Goal: Task Accomplishment & Management: Manage account settings

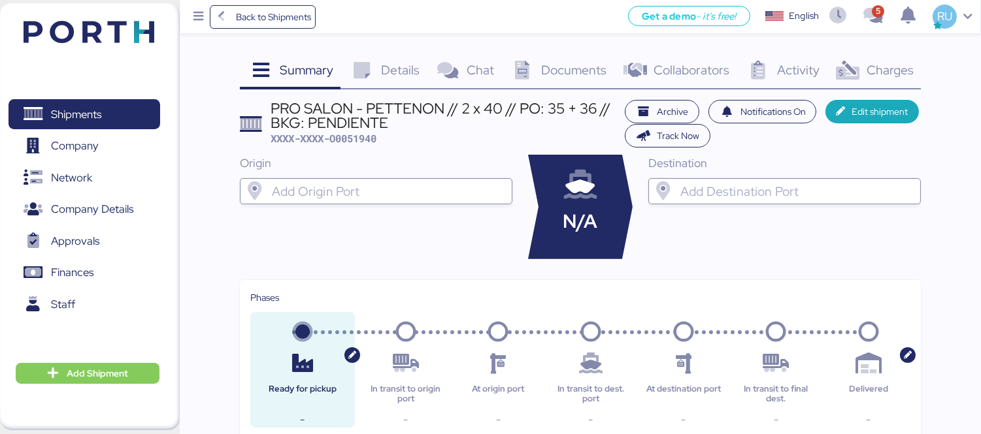
click at [119, 35] on img at bounding box center [89, 32] width 131 height 22
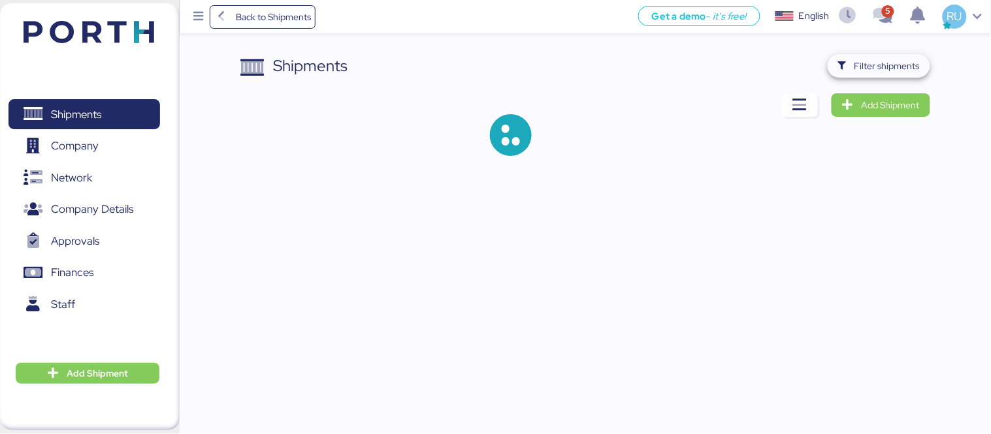
click at [879, 73] on span "Filter shipments" at bounding box center [886, 66] width 65 height 16
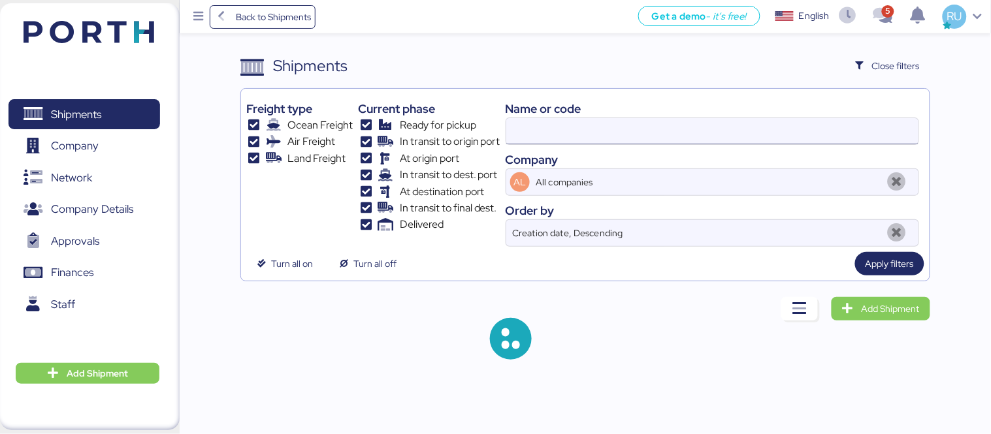
click at [707, 139] on input at bounding box center [712, 131] width 412 height 26
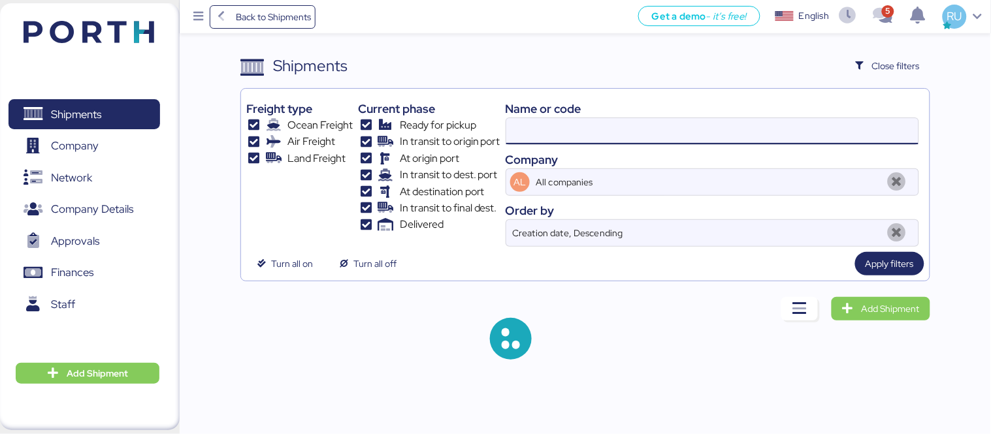
paste input "O0052128"
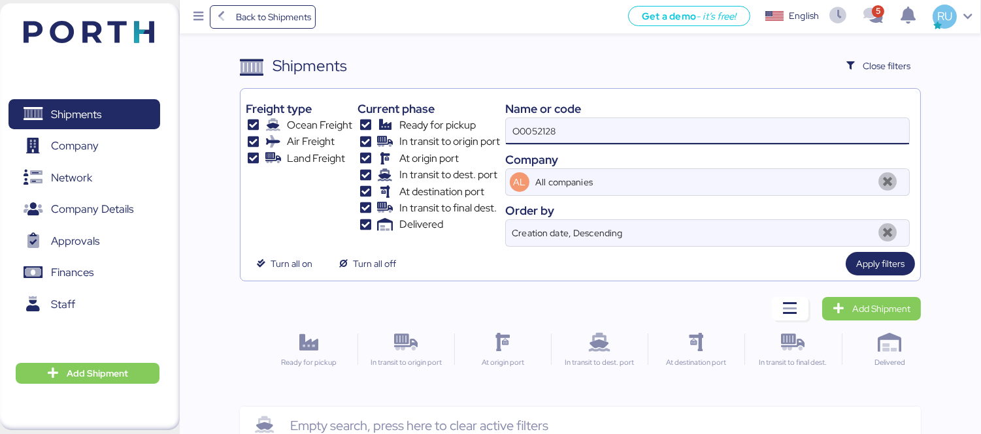
click at [647, 131] on input "O0052128" at bounding box center [707, 131] width 403 height 26
type input "O0052128"
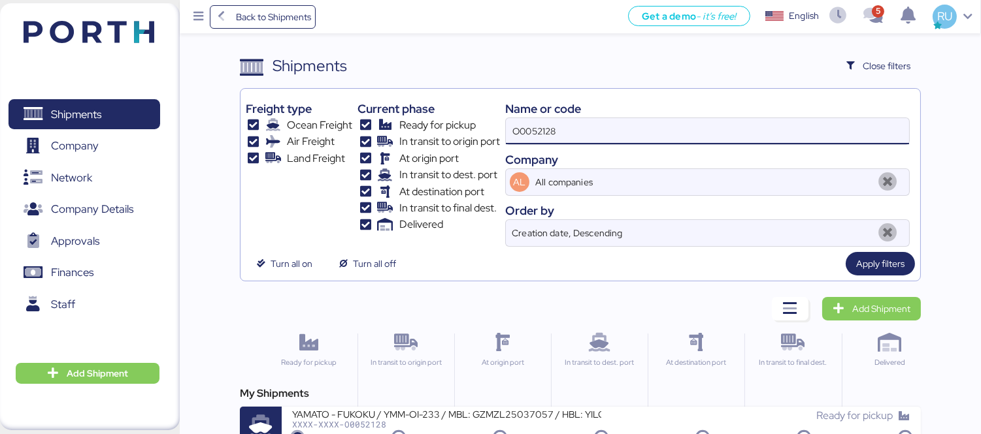
scroll to position [24, 0]
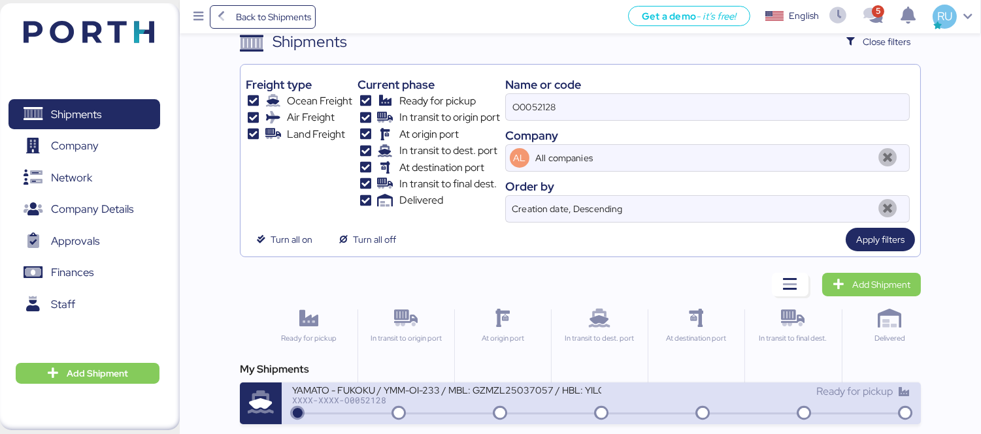
click at [525, 388] on div "YAMATO - FUKOKU / YMM-OI-233 / MBL: GZMZL25037057 / HBL: YILGZS0017303 / LCL" at bounding box center [446, 389] width 309 height 11
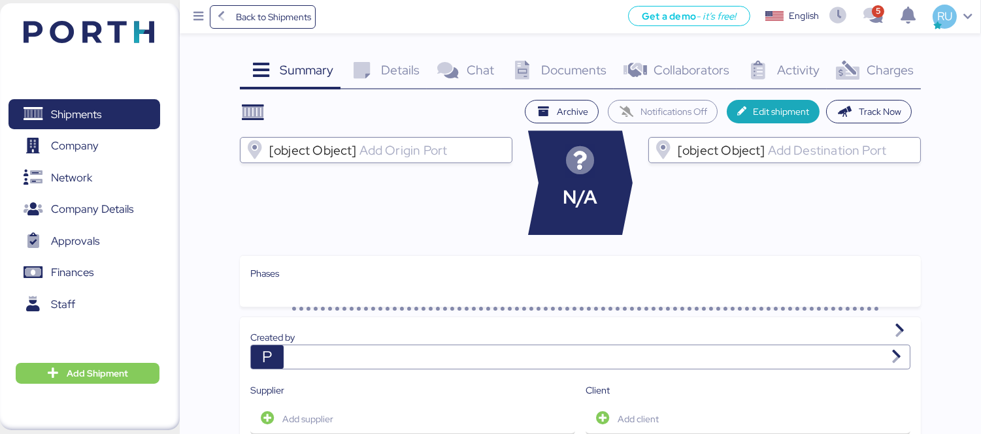
click at [854, 66] on icon at bounding box center [848, 70] width 28 height 19
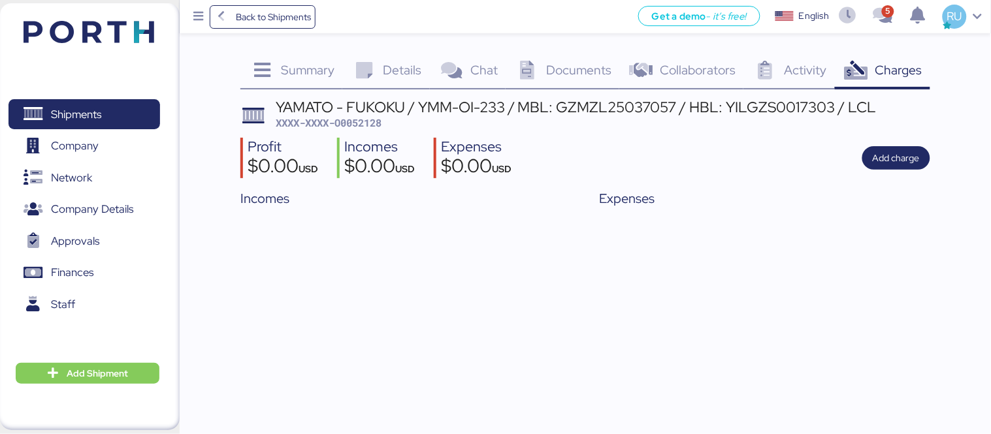
click at [566, 57] on div "Documents 0" at bounding box center [563, 71] width 114 height 35
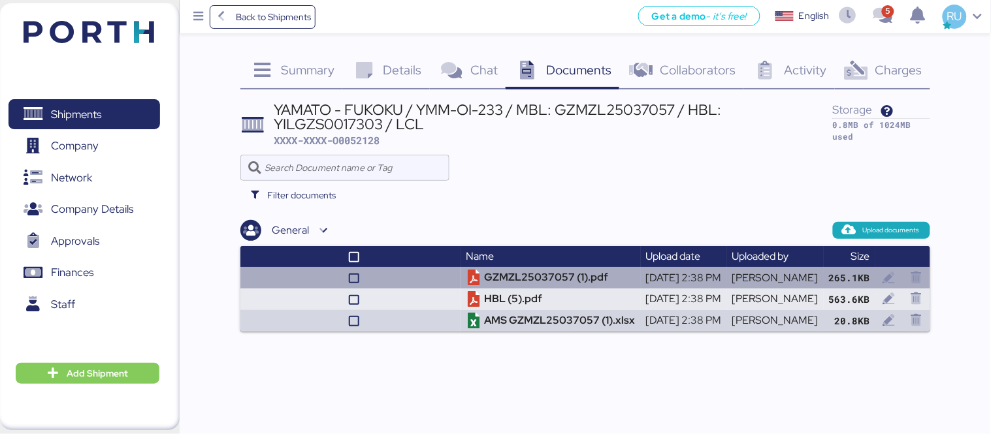
click at [547, 274] on td "GZMZL25037057 (1).pdf" at bounding box center [551, 278] width 180 height 22
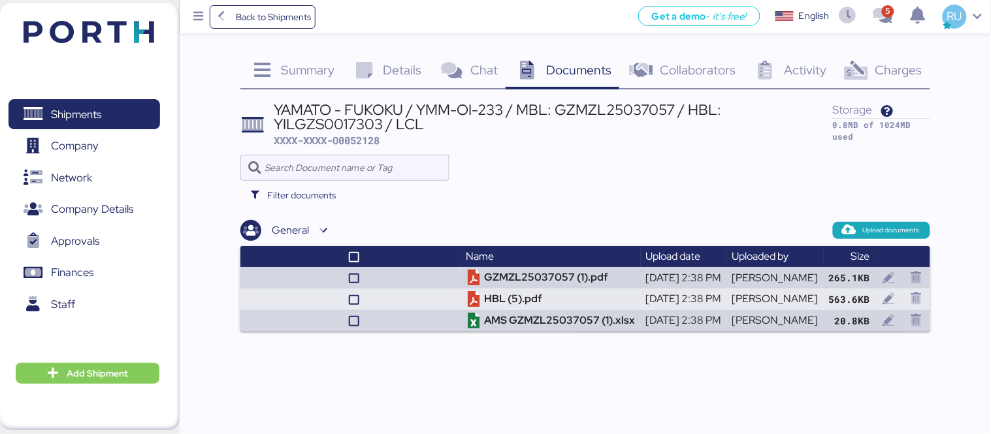
click at [107, 47] on header at bounding box center [70, 30] width 126 height 41
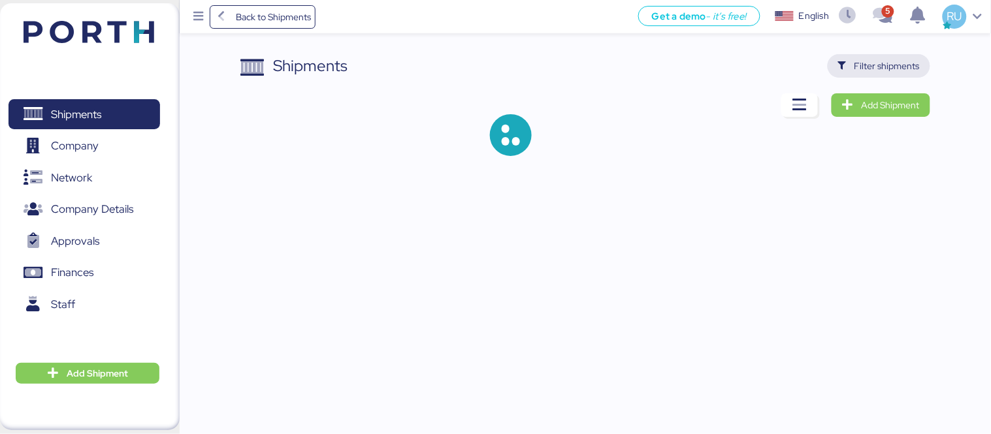
click at [854, 60] on span "Filter shipments" at bounding box center [879, 66] width 82 height 18
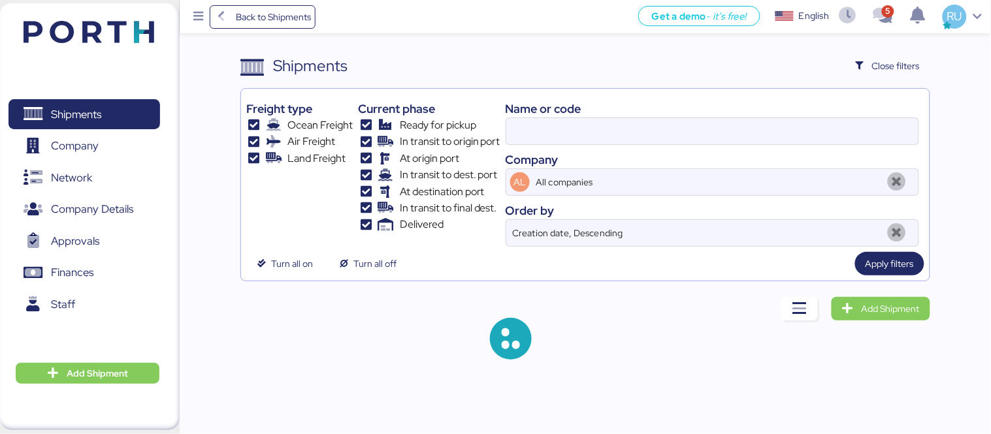
click at [706, 146] on div "Name or code Company AL All companies Order by Creation date, Descending" at bounding box center [713, 170] width 414 height 153
click at [694, 136] on input at bounding box center [712, 131] width 412 height 26
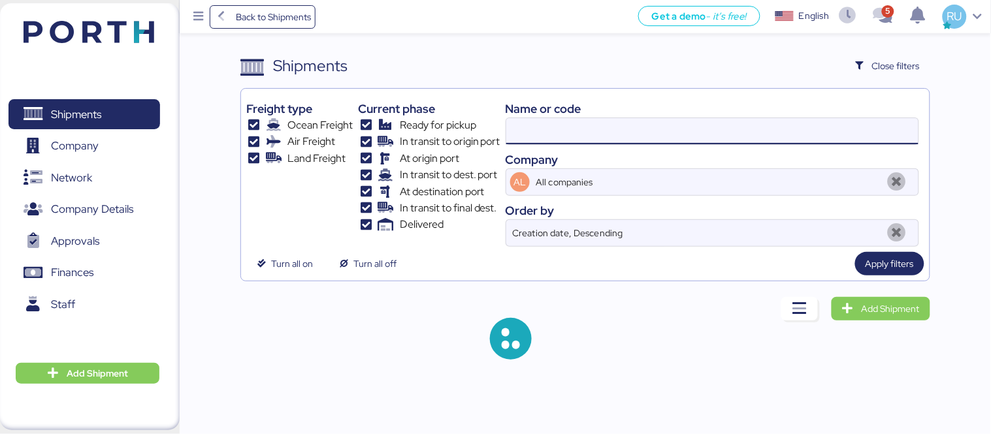
paste input "NGTL7480730"
type input "NGTL7480730"
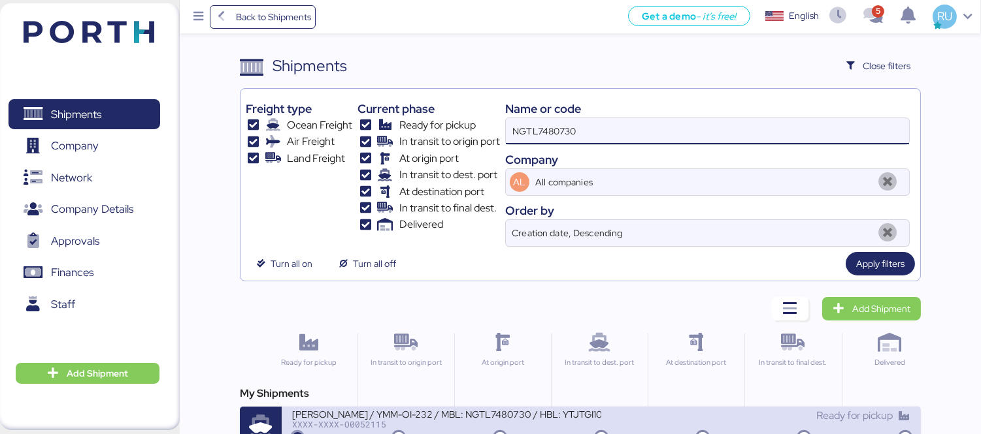
click at [562, 415] on div "[PERSON_NAME] / YMM-OI-232 / MBL: NGTL7480730 / HBL: YTJTGI100134 / LCL" at bounding box center [446, 413] width 309 height 11
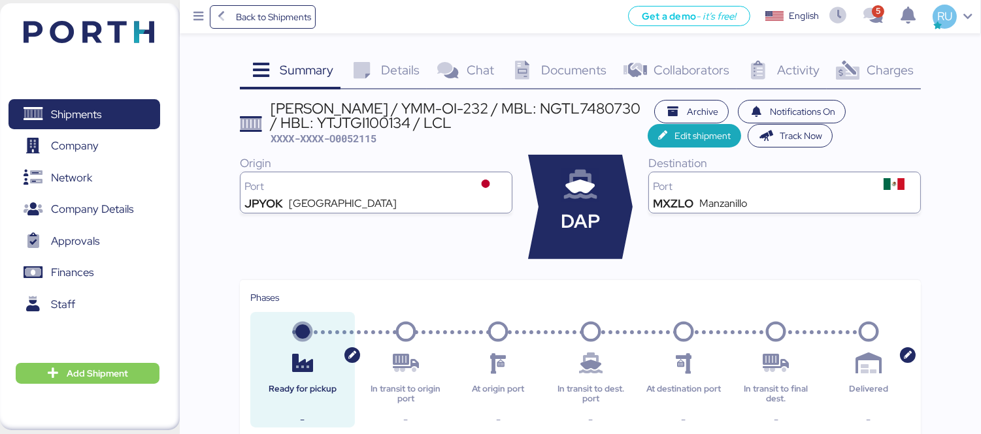
click at [466, 131] on div "[PERSON_NAME] / YMM-OI-232 / MBL: NGTL7480730 / HBL: YTJTGI100134 / LCL" at bounding box center [458, 115] width 377 height 29
copy div "YTJTGI100134"
click at [543, 63] on span "Documents" at bounding box center [573, 69] width 65 height 17
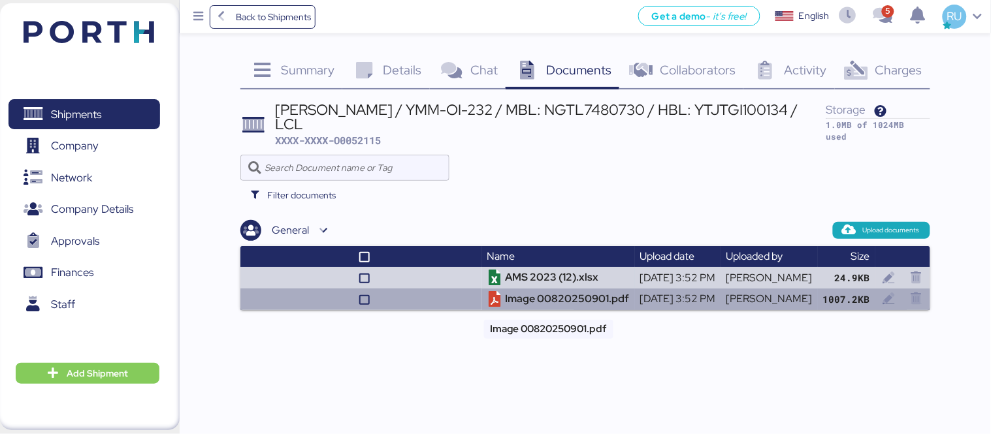
click at [517, 296] on td "Image 00820250901.pdf" at bounding box center [558, 300] width 153 height 22
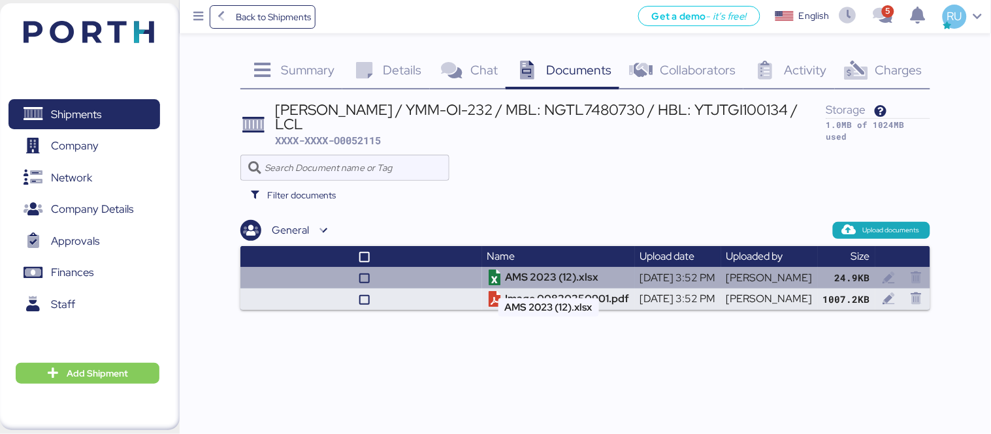
click at [495, 280] on td "AMS 2023 (12).xlsx" at bounding box center [558, 278] width 153 height 22
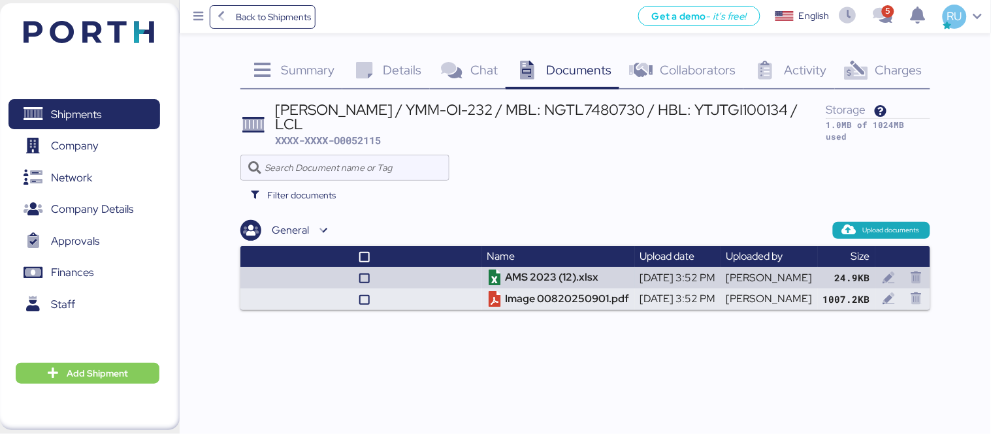
drag, startPoint x: 108, startPoint y: 40, endPoint x: 690, endPoint y: 0, distance: 583.4
click at [108, 40] on img at bounding box center [89, 32] width 131 height 22
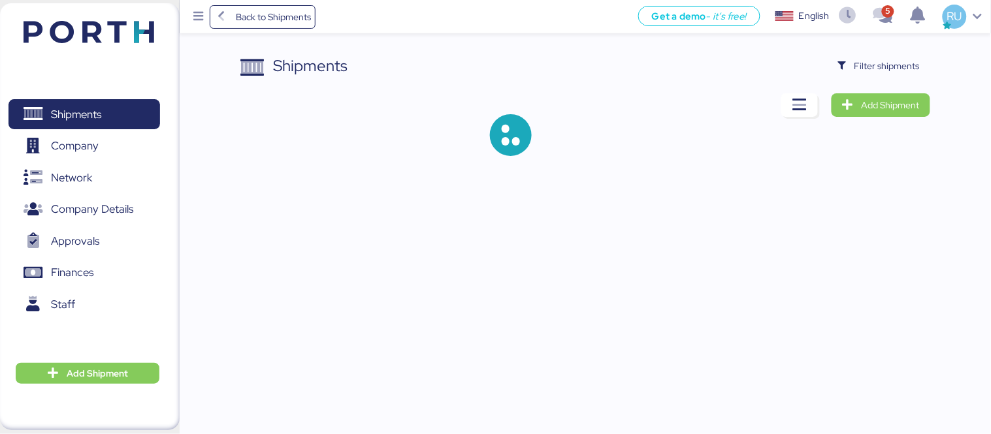
click at [894, 65] on span "Filter shipments" at bounding box center [886, 66] width 65 height 16
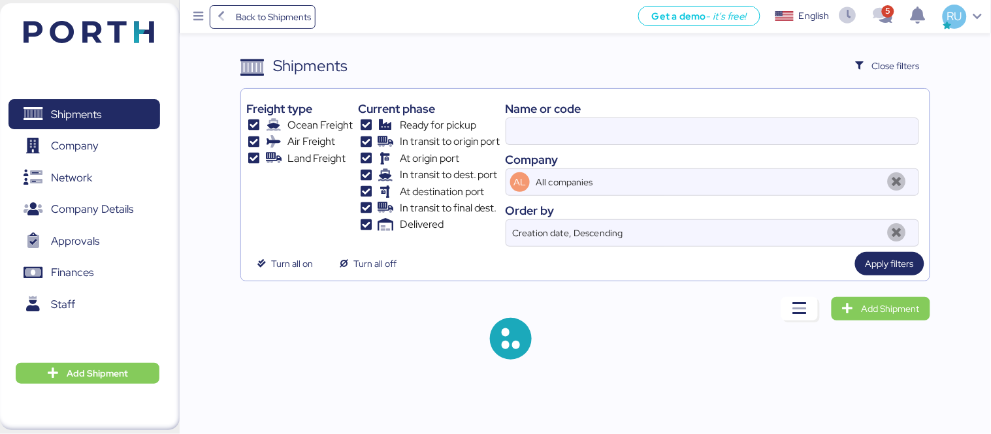
click at [663, 118] on div at bounding box center [713, 131] width 414 height 27
click at [663, 118] on input at bounding box center [712, 131] width 412 height 26
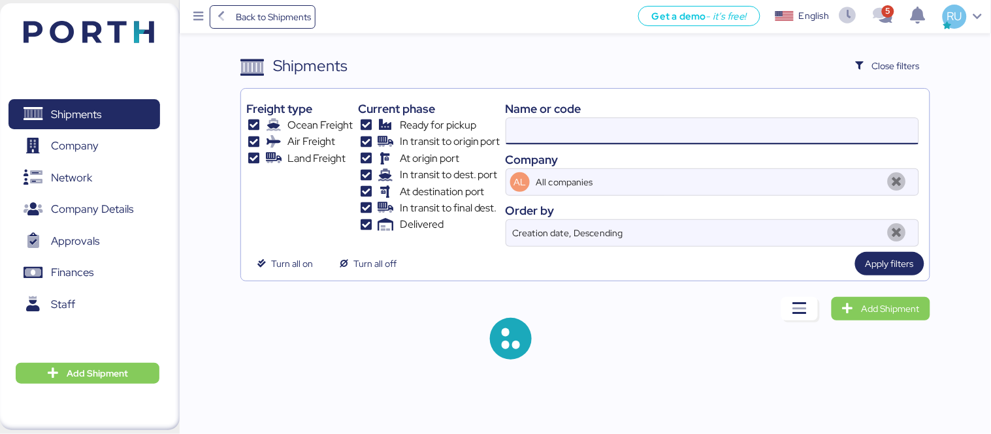
paste input "A0046074"
type input "A0046074"
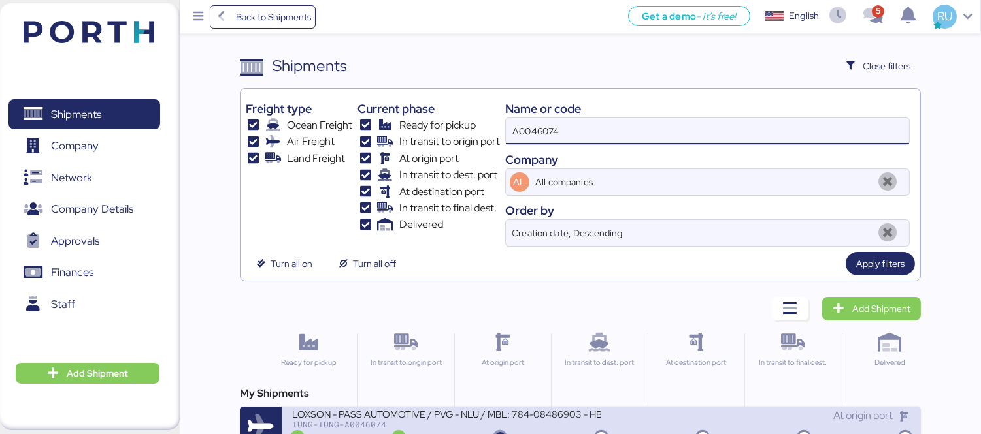
click at [583, 414] on div "LOXSON - PASS AUTOMOTIVE / PVG - NLU / MBL: 784-08486903 - HBL: LXN24100419" at bounding box center [446, 413] width 309 height 11
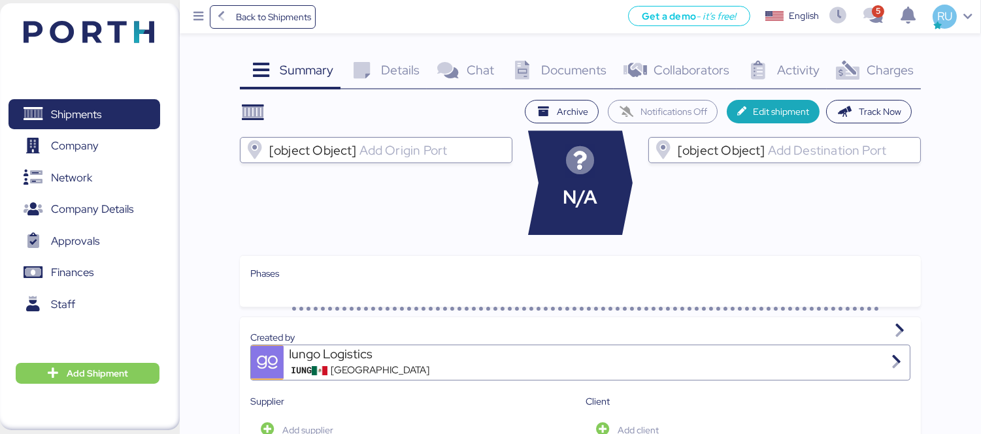
click at [883, 76] on span "Charges" at bounding box center [889, 69] width 47 height 17
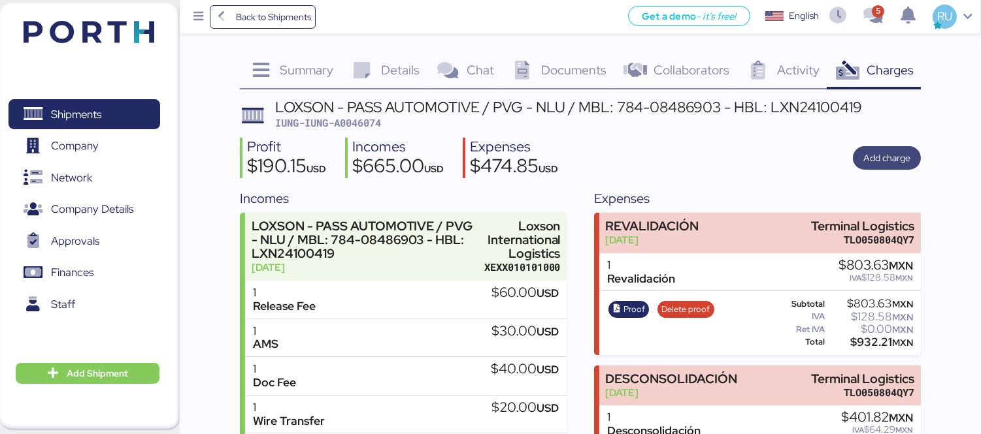
click at [881, 165] on span "Add charge" at bounding box center [886, 158] width 47 height 16
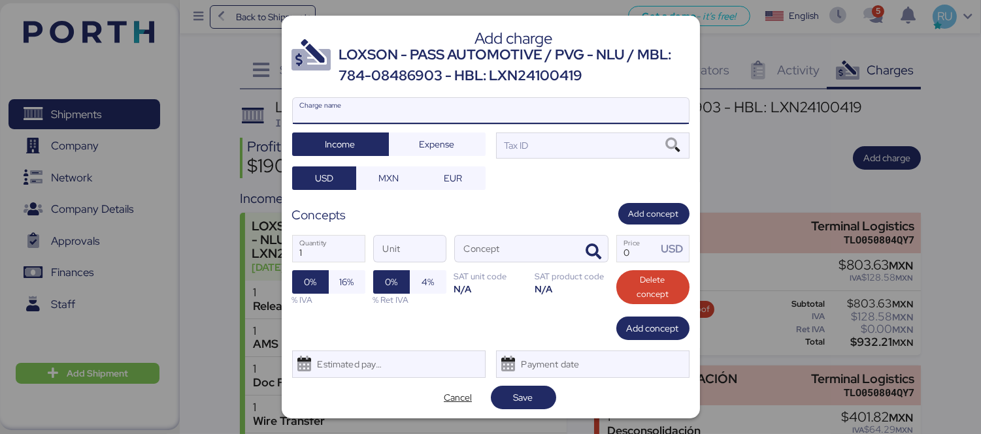
click at [578, 118] on input "Charge name" at bounding box center [491, 111] width 396 height 26
type input "[PERSON_NAME] TERRSTRE"
click at [452, 138] on span "Expense" at bounding box center [437, 144] width 76 height 18
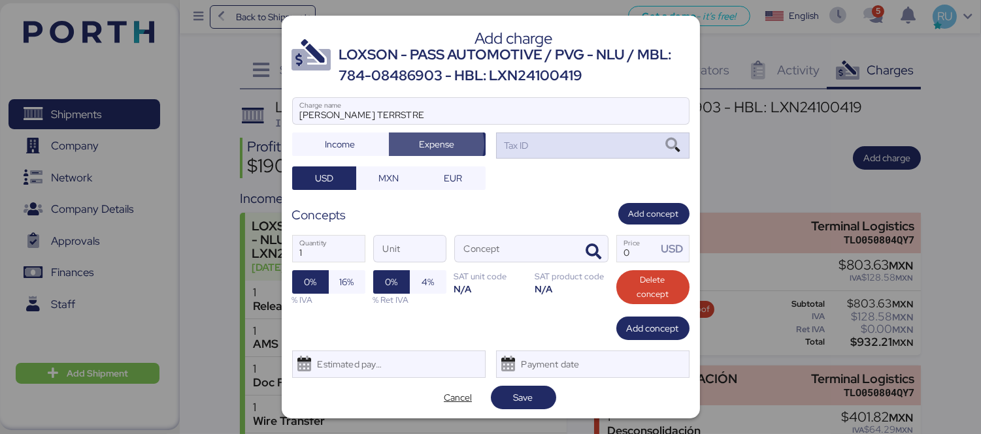
click at [553, 159] on div "Tax ID" at bounding box center [592, 146] width 193 height 26
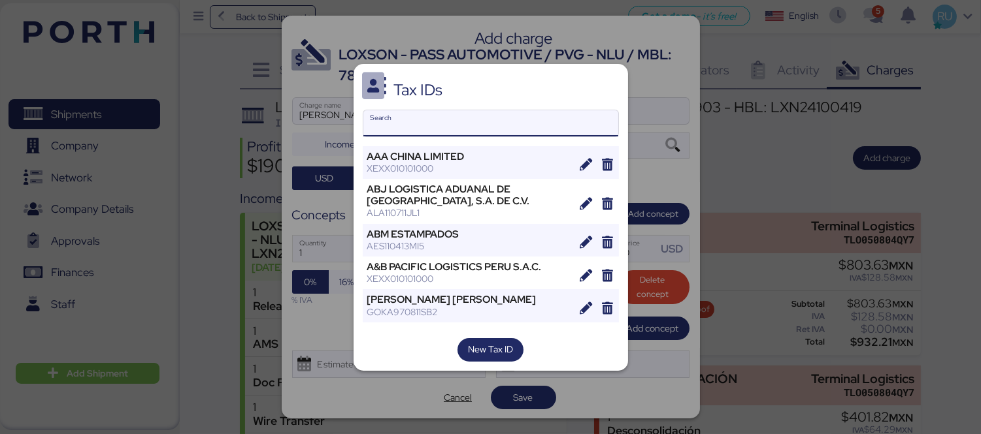
click at [531, 115] on input "Search" at bounding box center [490, 123] width 255 height 26
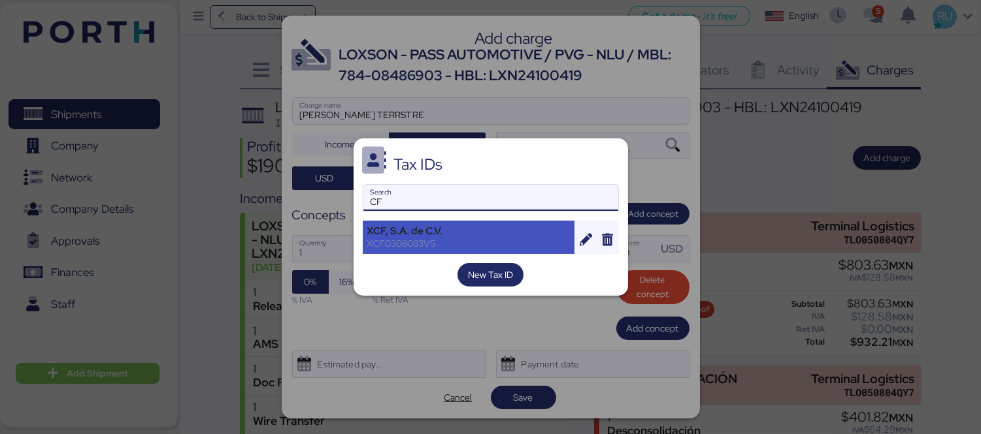
type input "CF"
click at [430, 236] on div "XCF, S.A. de C.V." at bounding box center [468, 231] width 203 height 12
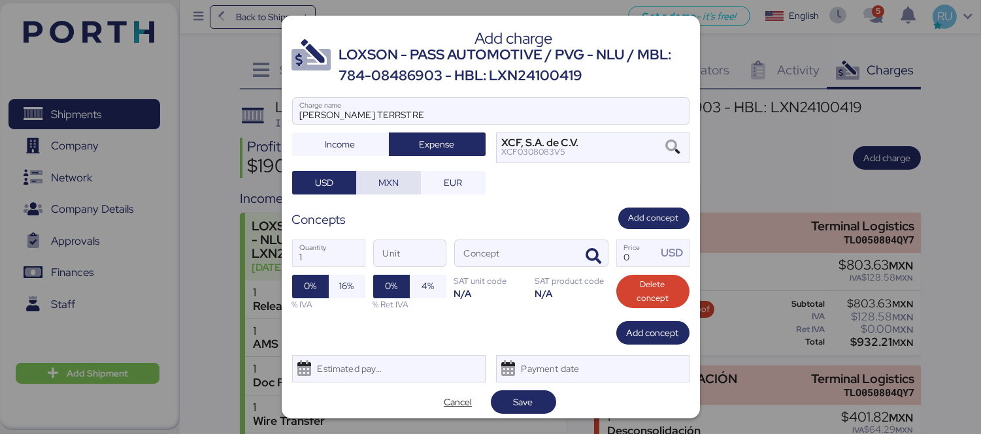
click at [383, 180] on span "MXN" at bounding box center [388, 183] width 20 height 16
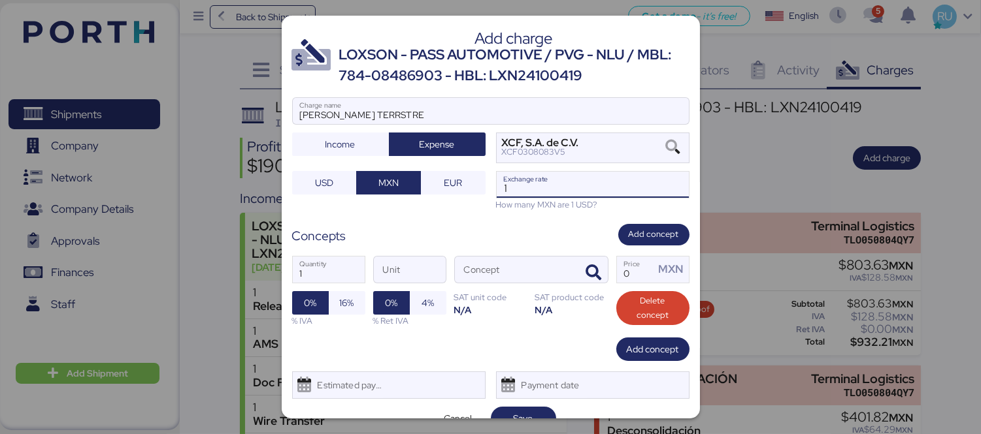
click at [574, 188] on input "1" at bounding box center [592, 185] width 192 height 26
type input "18.7"
click at [589, 271] on icon "button" at bounding box center [594, 273] width 16 height 16
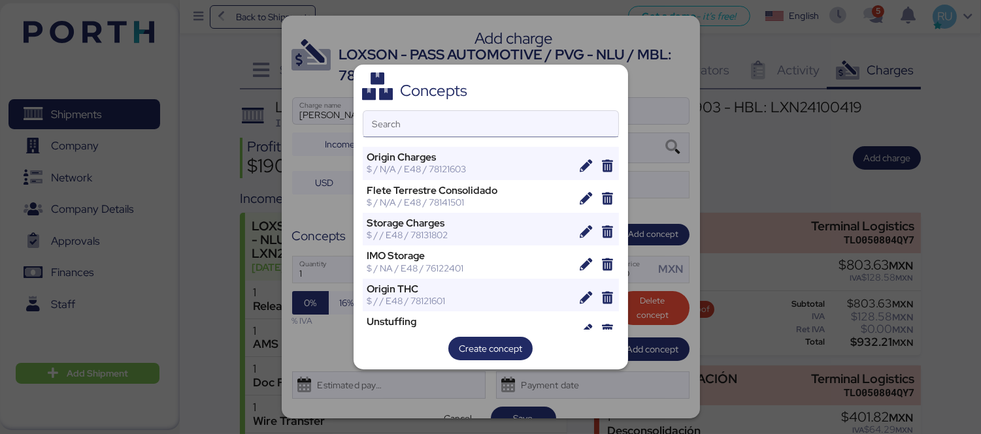
click at [545, 125] on input "Search" at bounding box center [490, 124] width 255 height 26
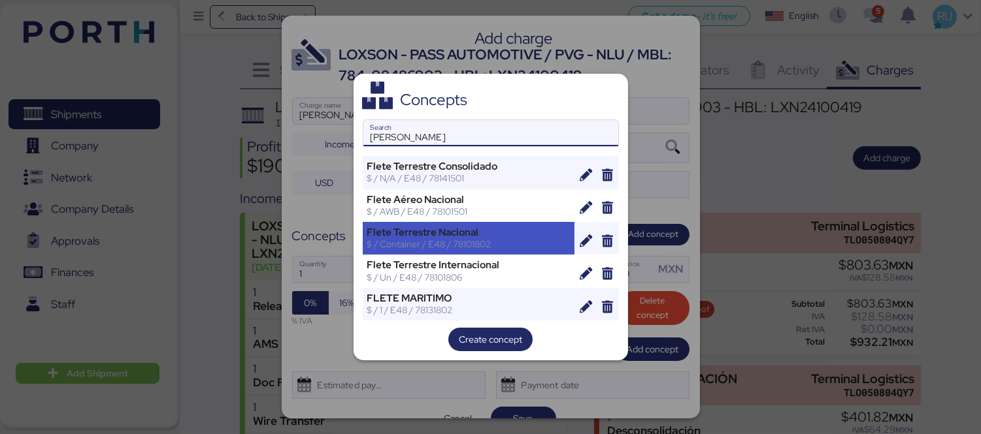
type input "[PERSON_NAME]"
click at [476, 231] on div "Flete Terrestre Nacional" at bounding box center [468, 233] width 203 height 12
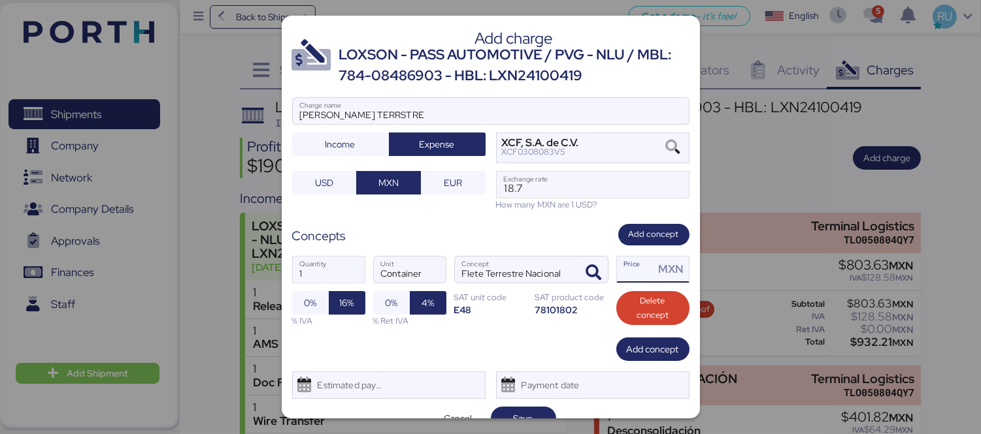
click at [628, 269] on input "Price MXN" at bounding box center [636, 270] width 38 height 26
click at [617, 277] on input "2307" at bounding box center [636, 270] width 38 height 26
type input "2307.14"
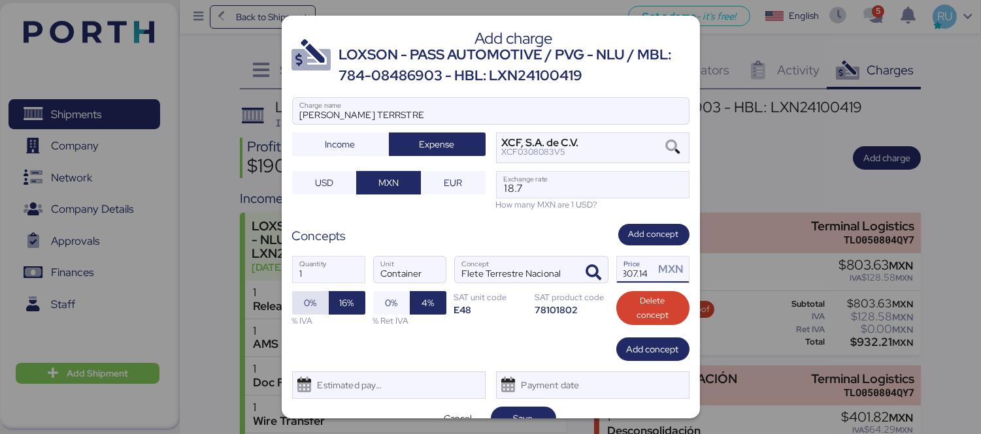
click at [316, 302] on span "0%" at bounding box center [310, 303] width 16 height 18
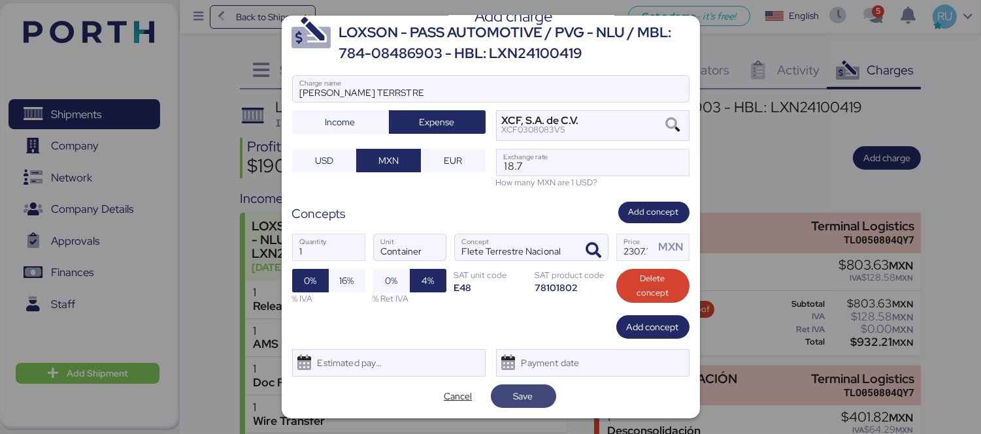
click at [525, 393] on span "Save" at bounding box center [523, 397] width 20 height 16
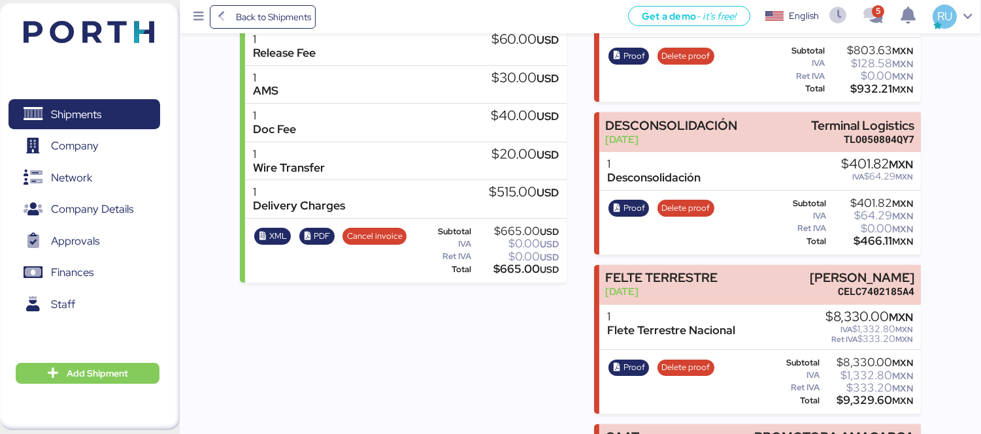
scroll to position [562, 0]
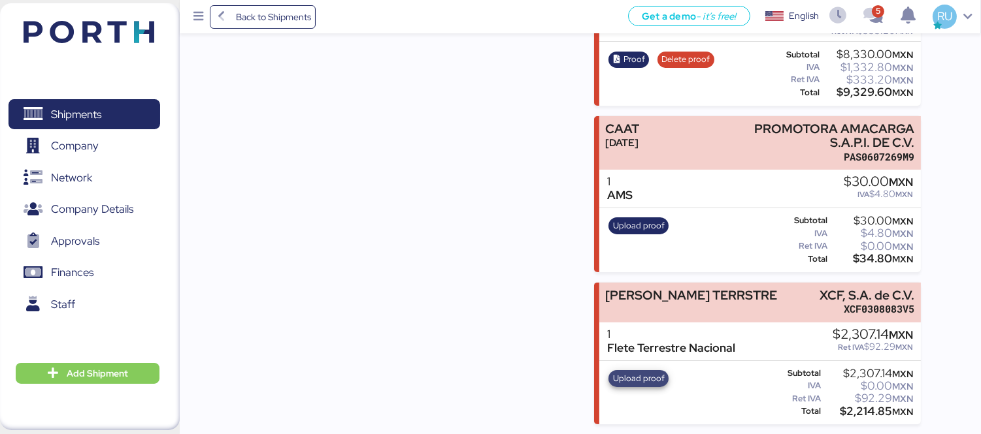
click at [641, 377] on span "Upload proof" at bounding box center [639, 379] width 52 height 14
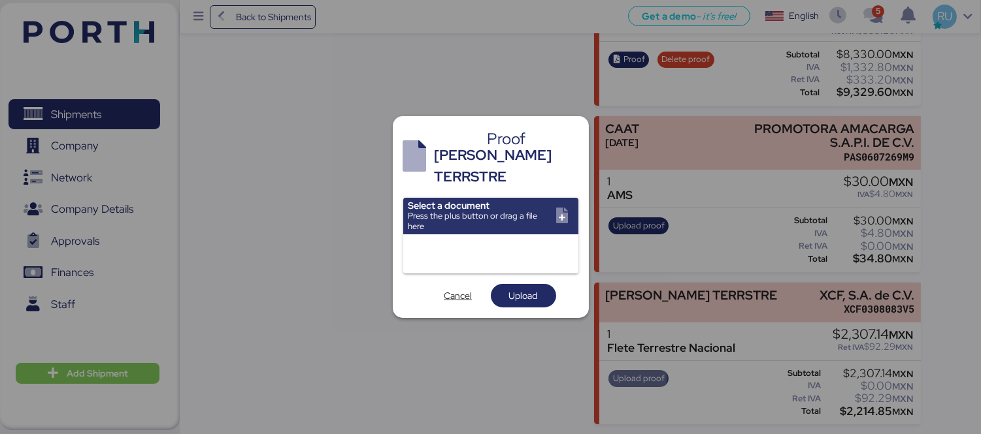
scroll to position [0, 0]
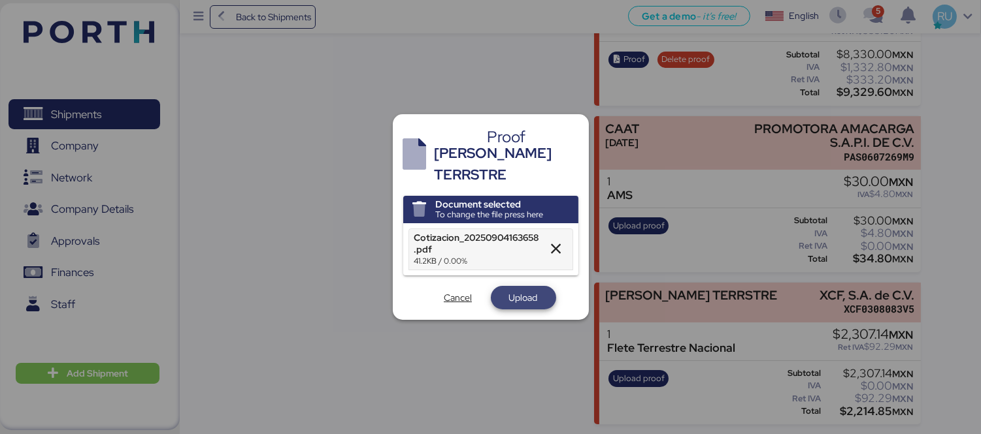
click at [513, 290] on span "Upload" at bounding box center [523, 298] width 29 height 16
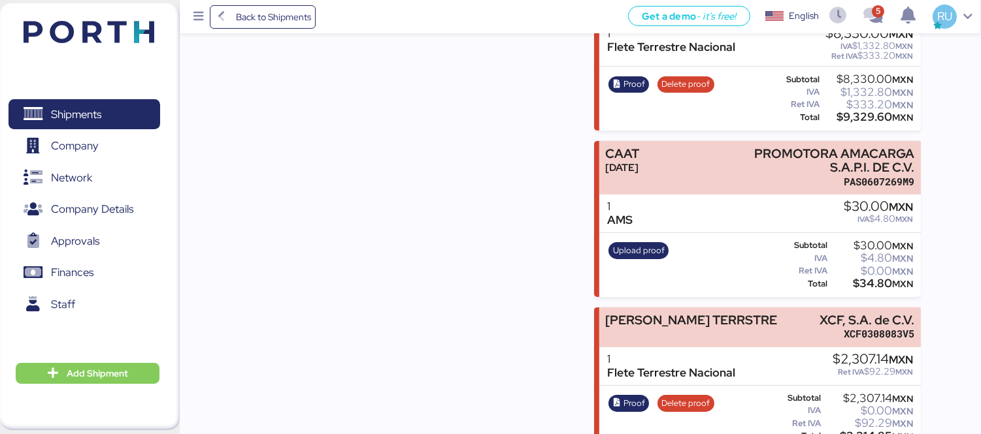
scroll to position [562, 0]
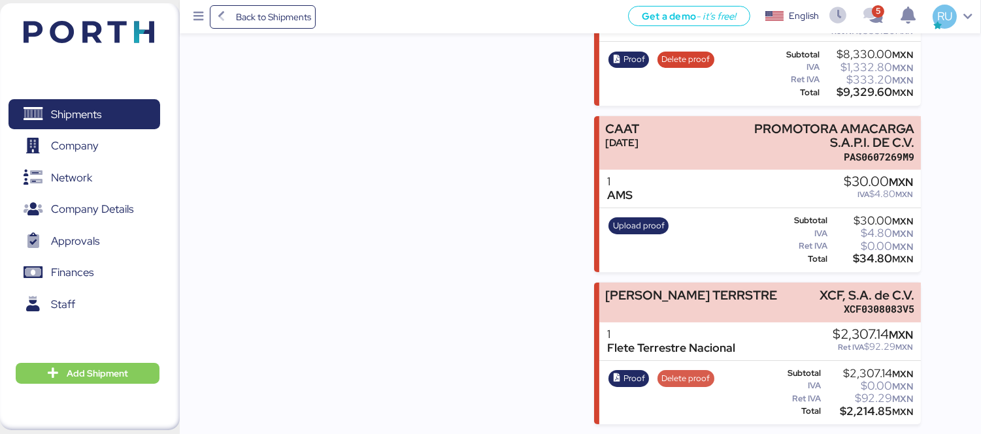
click at [670, 380] on span "Delete proof" at bounding box center [685, 379] width 48 height 14
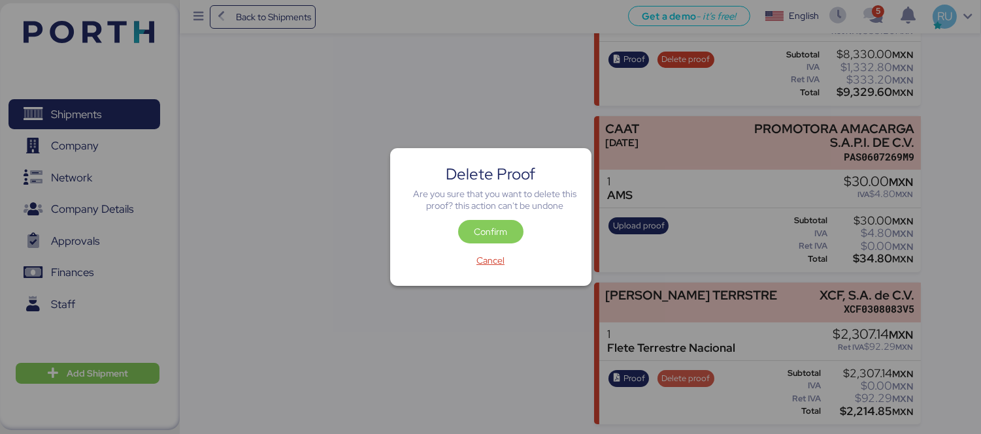
scroll to position [0, 0]
click at [493, 229] on span "Confirm" at bounding box center [490, 232] width 33 height 16
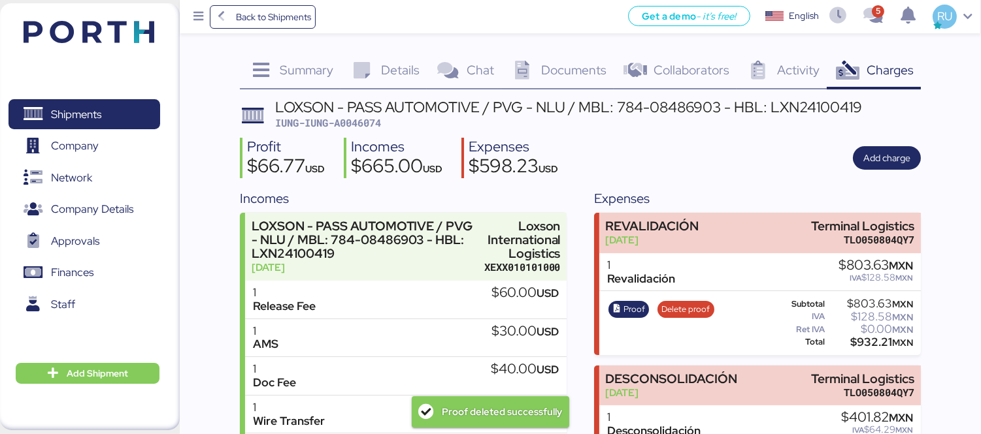
scroll to position [562, 0]
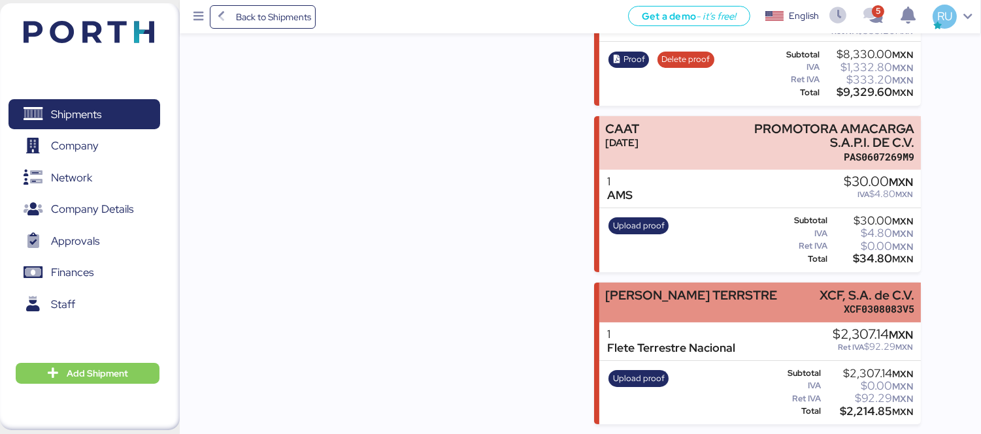
click at [785, 303] on div "[PERSON_NAME] TERRSTRE XCF, S.A. de C.V. XCF0308083V5" at bounding box center [759, 303] width 321 height 40
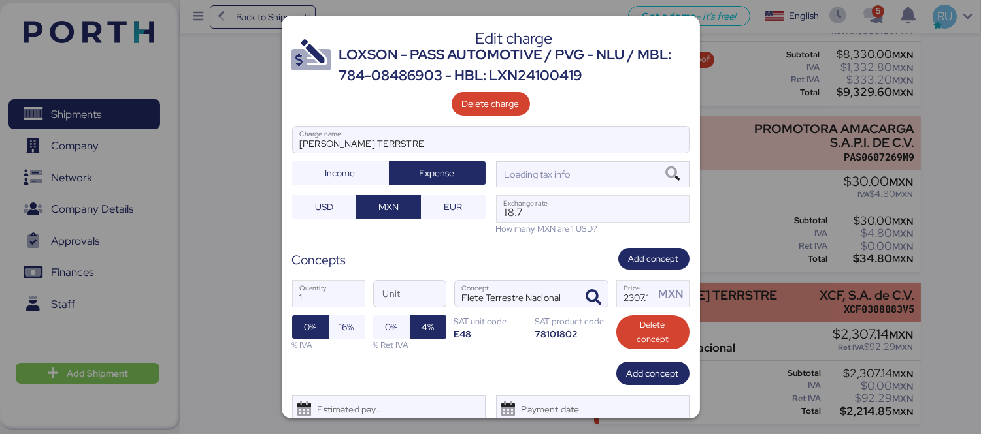
scroll to position [0, 0]
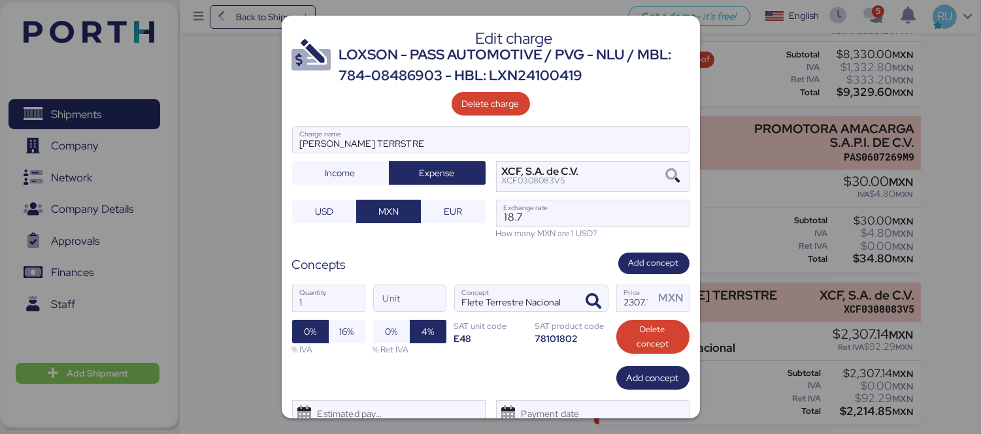
click at [399, 346] on div "% Ret IVA" at bounding box center [409, 350] width 73 height 12
click at [395, 342] on span "0%" at bounding box center [391, 332] width 37 height 24
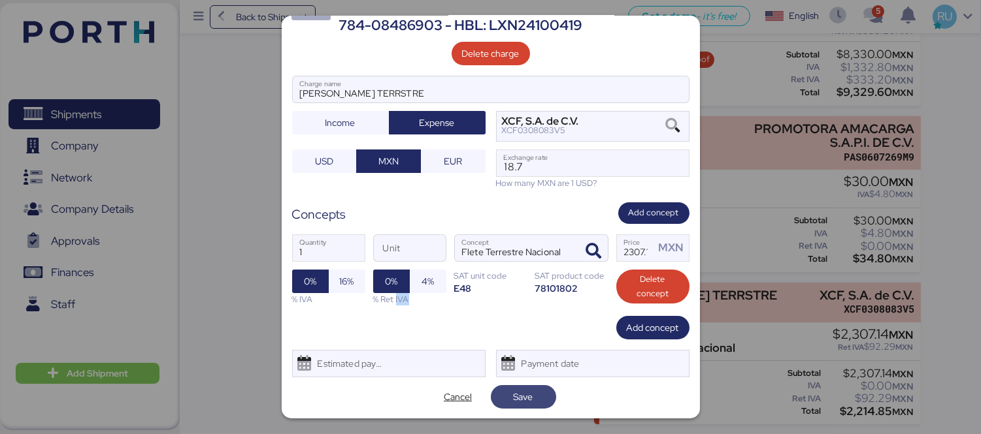
click at [529, 402] on span "Save" at bounding box center [523, 397] width 44 height 18
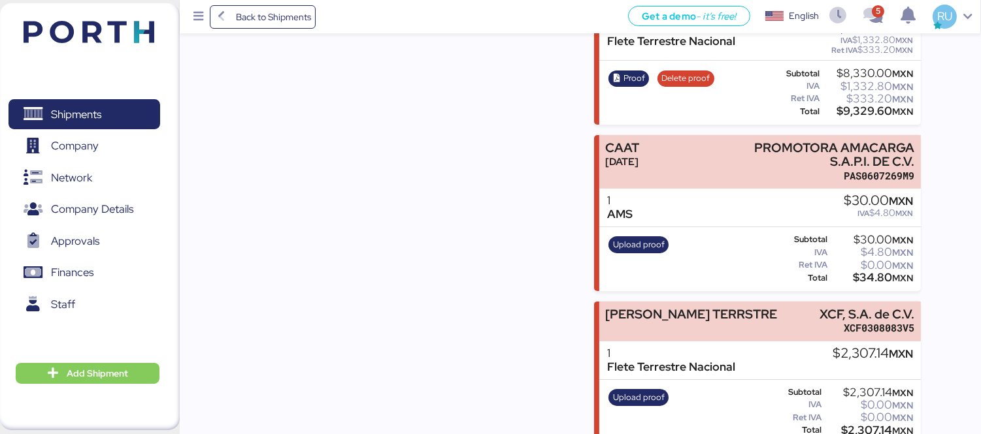
scroll to position [562, 0]
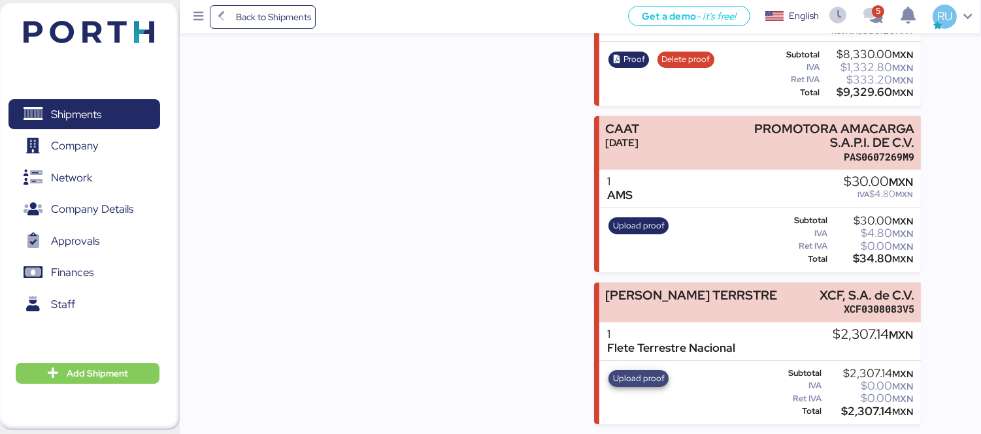
click at [638, 372] on span "Upload proof" at bounding box center [639, 379] width 52 height 14
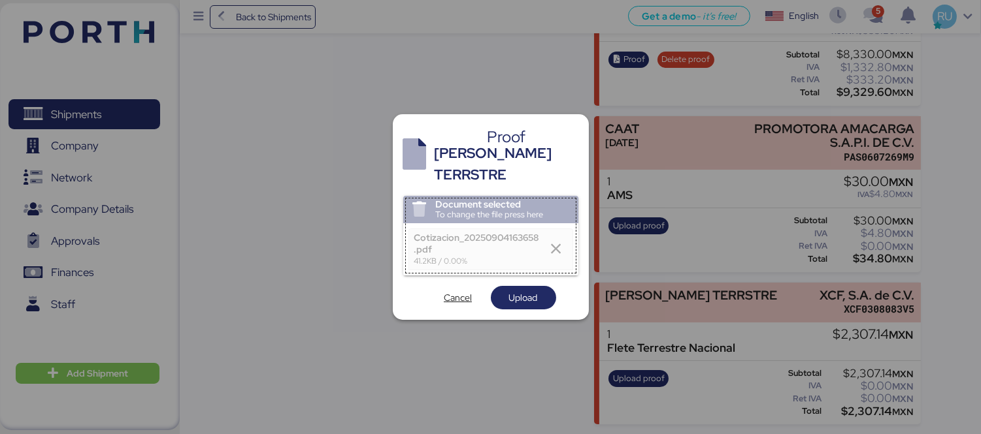
click at [524, 272] on div "Document selected To change the file press here Cotizacion_20250904163658.pdf 4…" at bounding box center [490, 253] width 175 height 114
click at [532, 289] on span "Upload" at bounding box center [523, 298] width 44 height 18
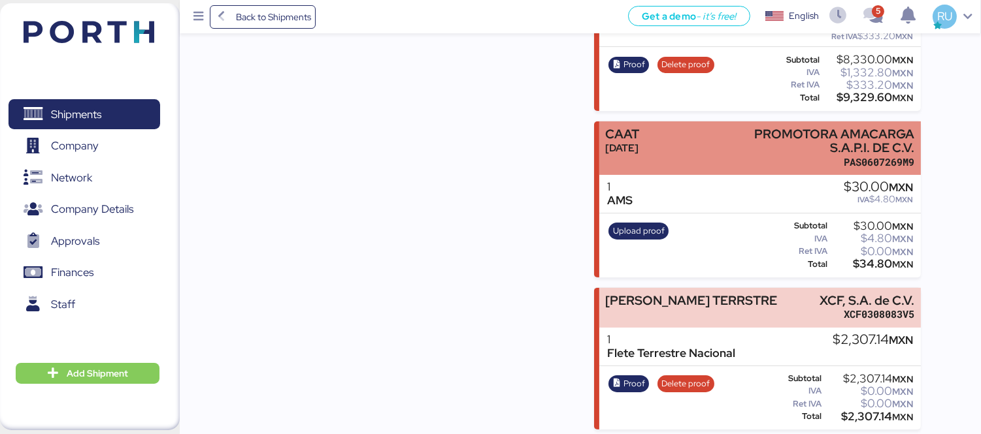
scroll to position [562, 0]
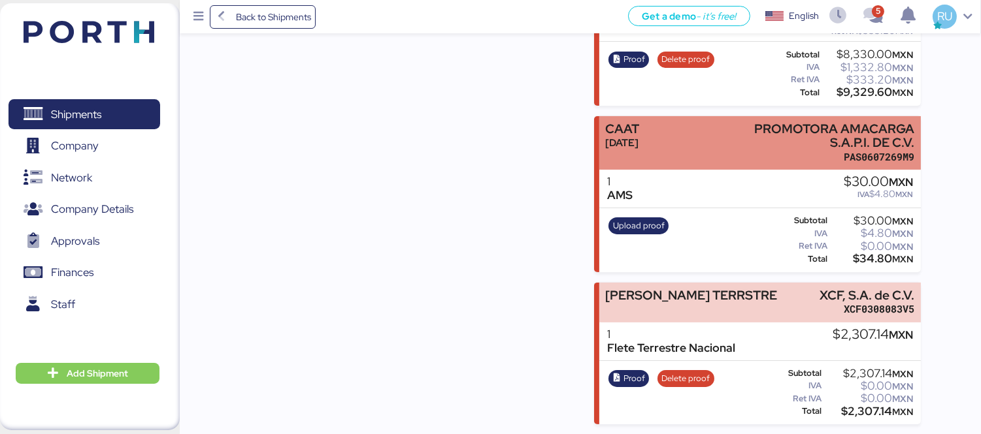
click at [762, 152] on div "PAS0607269M9" at bounding box center [822, 157] width 186 height 14
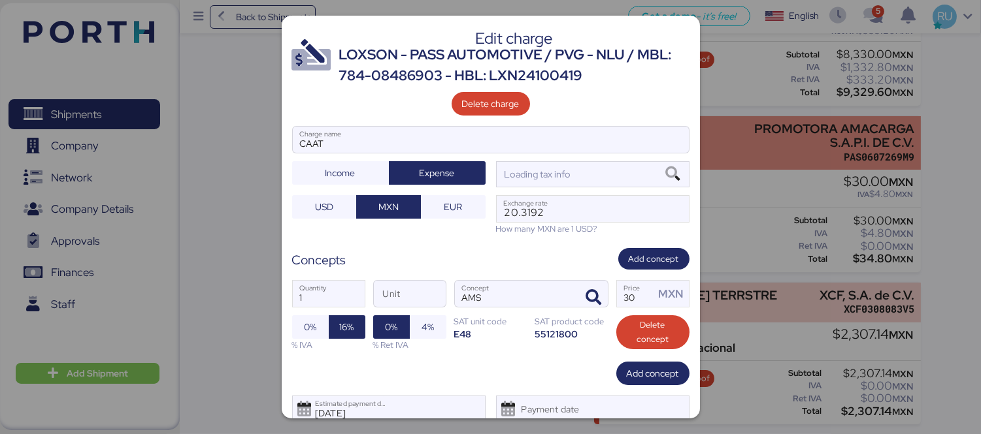
scroll to position [0, 0]
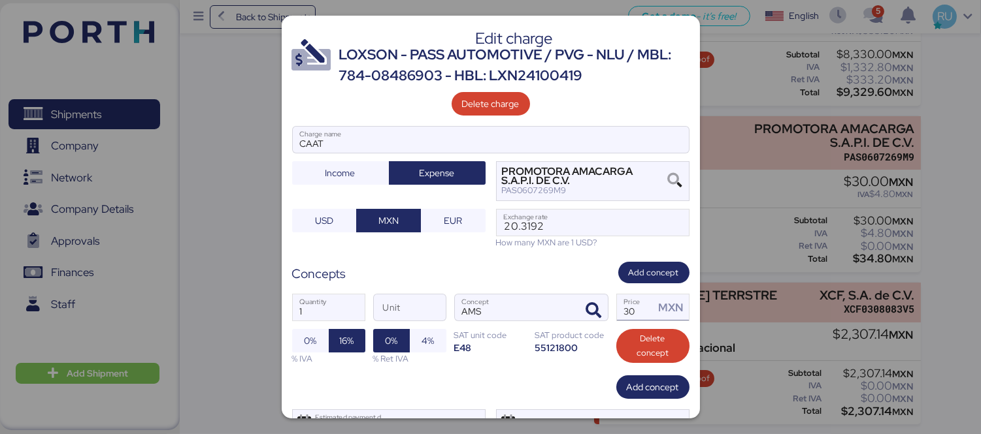
click at [654, 304] on div "MXN" at bounding box center [671, 308] width 34 height 26
click at [632, 309] on input "30" at bounding box center [636, 308] width 38 height 26
type input "3"
type input "30"
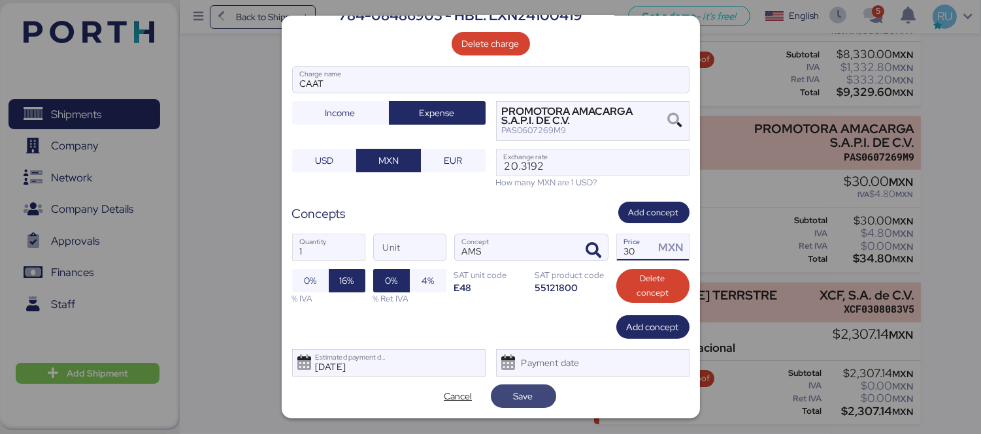
click at [523, 389] on span "Save" at bounding box center [523, 397] width 20 height 16
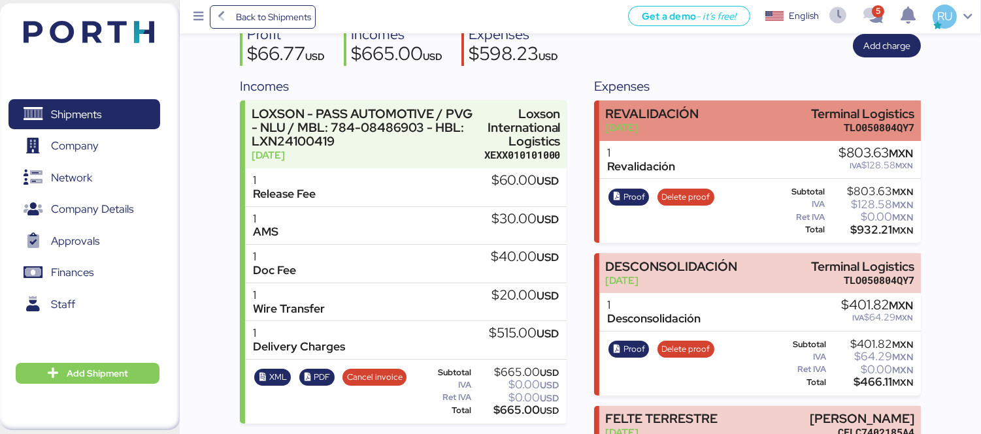
scroll to position [0, 0]
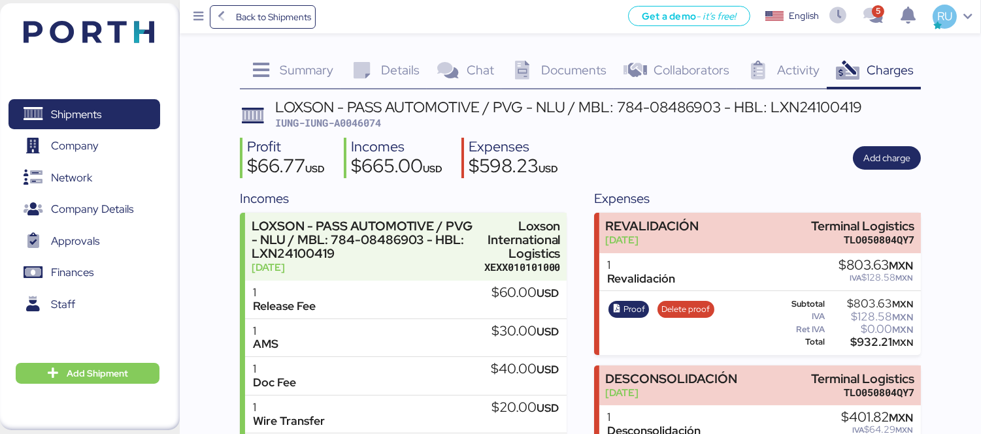
click at [787, 159] on div "Profit $66.77 USD Incomes $665.00 USD Expenses $598.23 USD Add charge" at bounding box center [580, 158] width 681 height 41
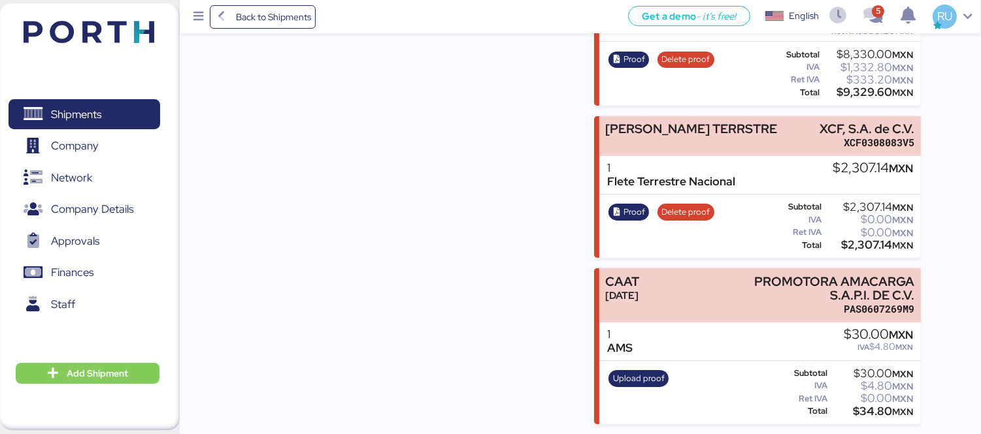
scroll to position [554, 0]
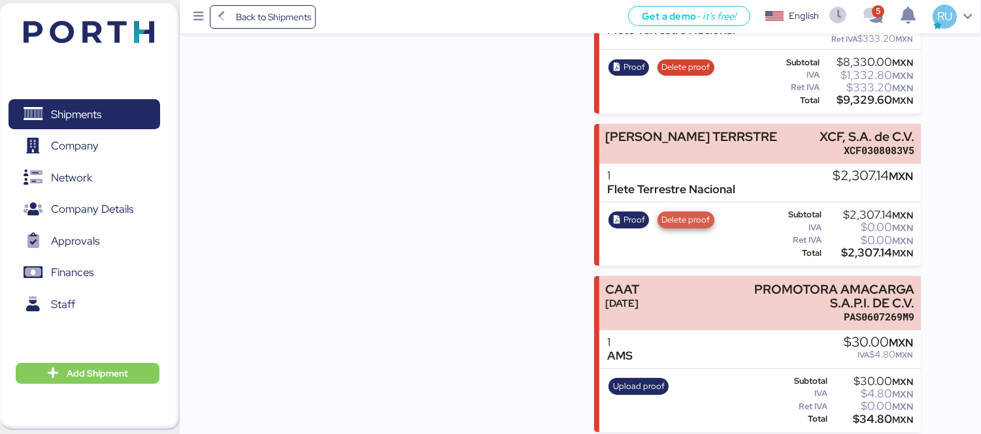
click at [670, 218] on span "Delete proof" at bounding box center [685, 220] width 48 height 14
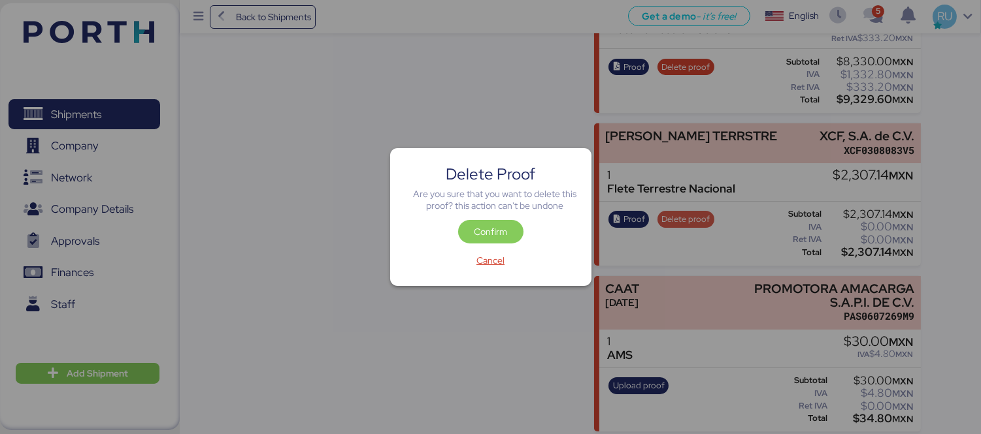
scroll to position [0, 0]
click at [494, 229] on span "Confirm" at bounding box center [490, 232] width 33 height 16
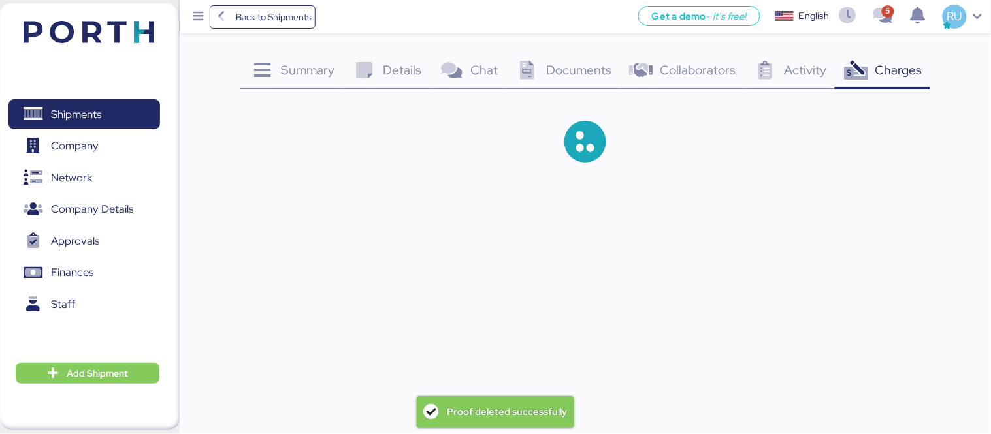
click at [675, 150] on div at bounding box center [585, 142] width 690 height 84
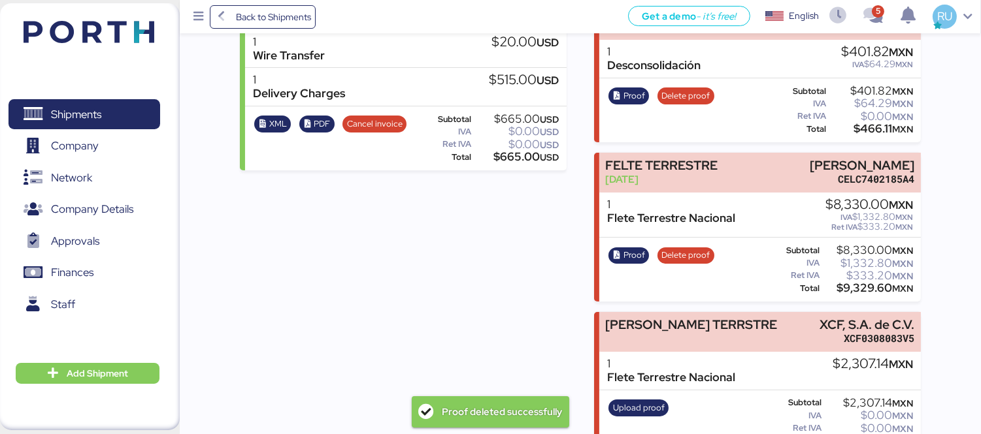
scroll to position [398, 0]
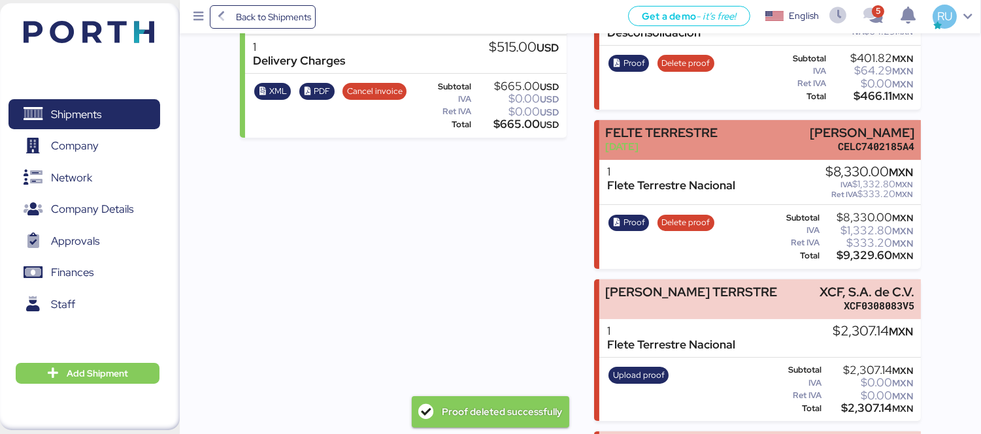
click at [722, 155] on div "FELTE TERRESTRE [DATE] [PERSON_NAME] CELC7402185A4" at bounding box center [759, 140] width 321 height 40
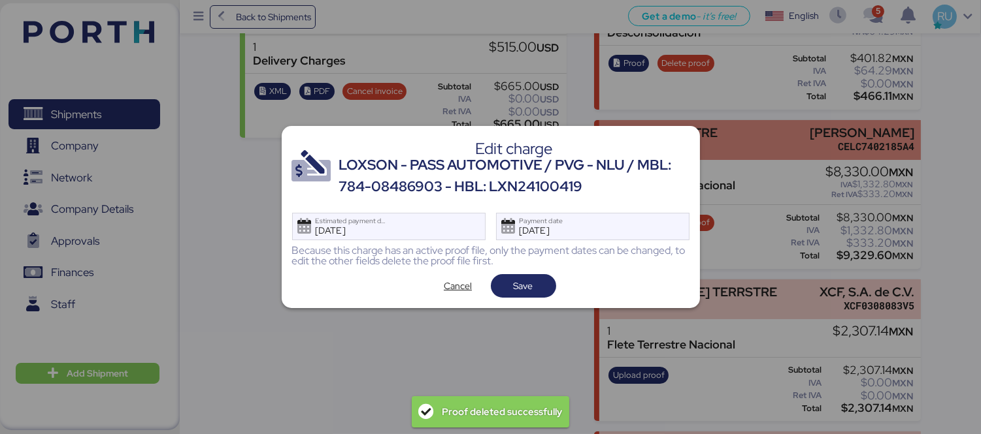
scroll to position [0, 0]
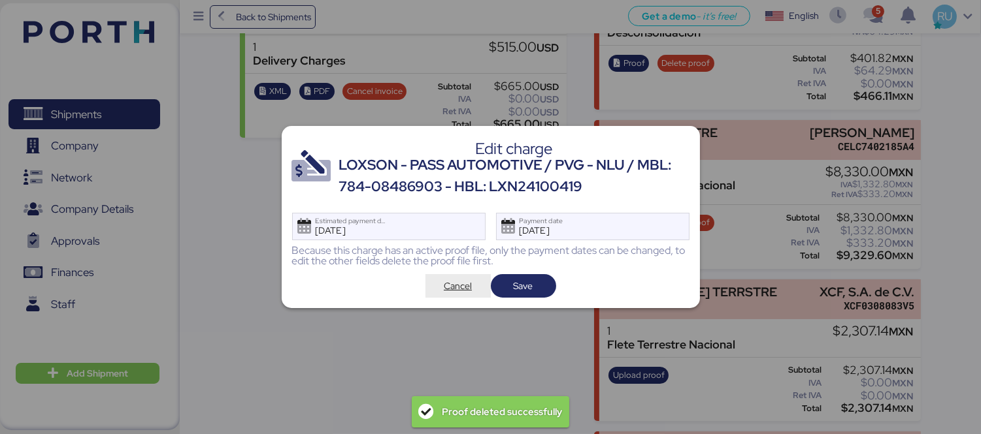
click at [473, 276] on span "Cancel" at bounding box center [457, 286] width 65 height 24
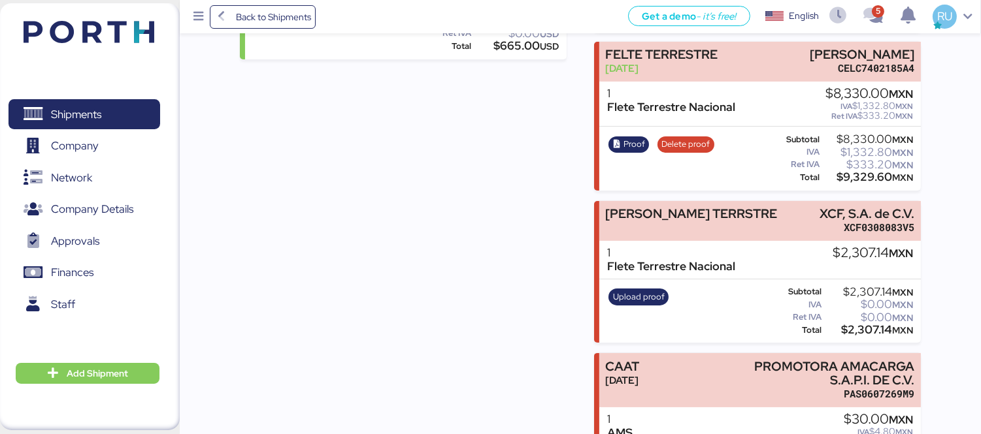
scroll to position [478, 0]
click at [632, 296] on span "Upload proof" at bounding box center [639, 296] width 52 height 14
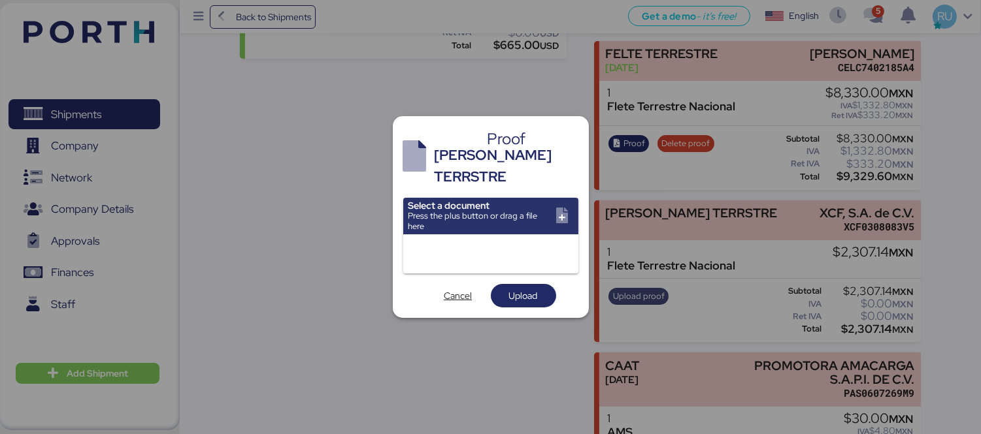
scroll to position [0, 0]
click at [688, 229] on div at bounding box center [490, 217] width 981 height 434
click at [459, 284] on span "Cancel" at bounding box center [457, 296] width 65 height 24
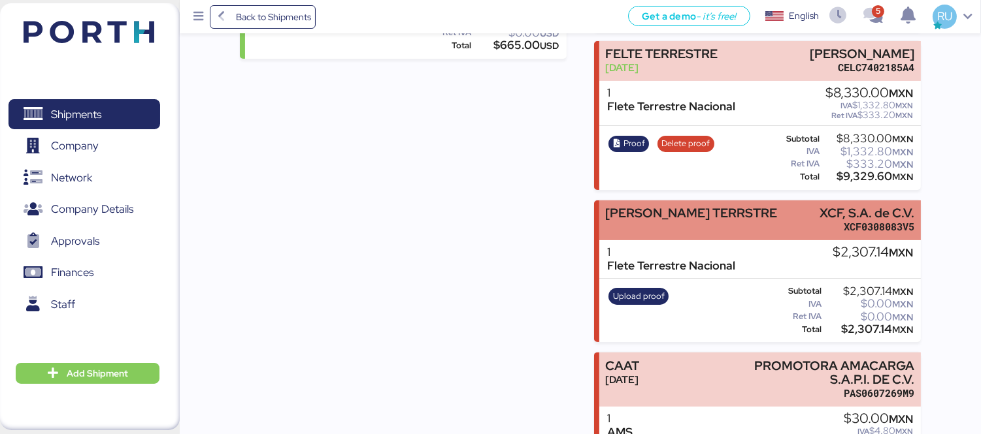
click at [621, 225] on div "[PERSON_NAME] TERRSTRE" at bounding box center [691, 219] width 172 height 27
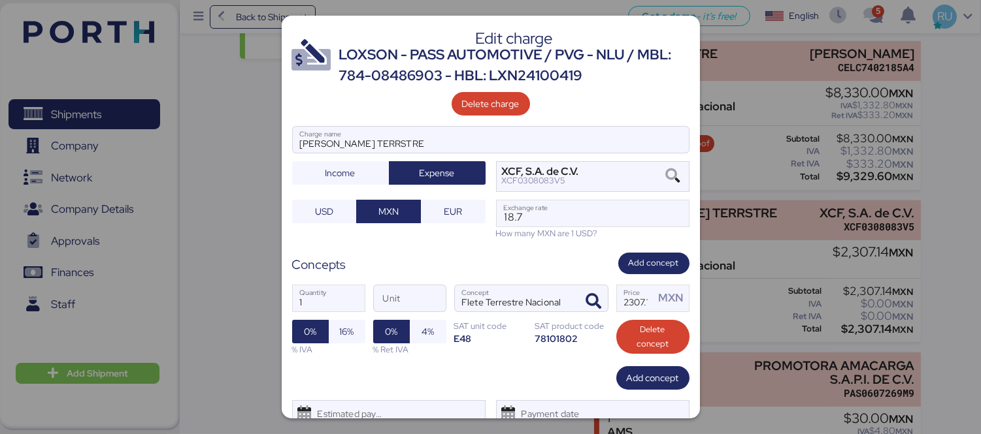
scroll to position [50, 0]
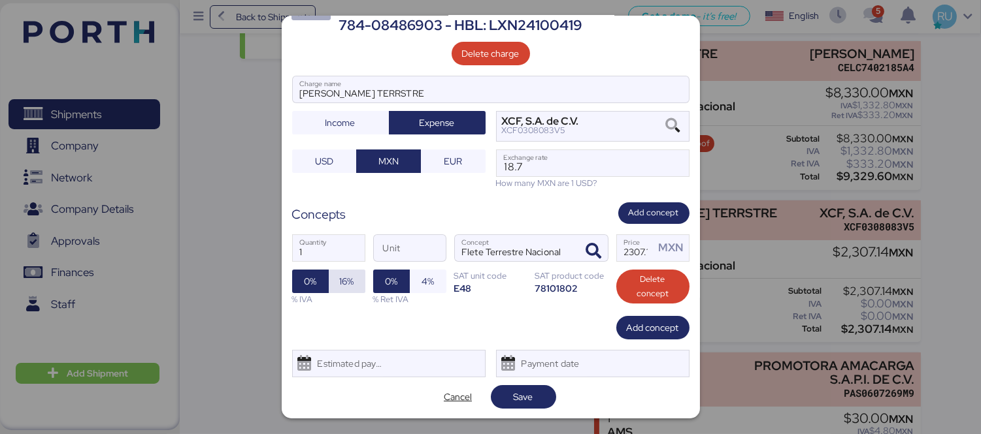
click at [354, 276] on span "16%" at bounding box center [347, 282] width 37 height 24
click at [390, 281] on span "0%" at bounding box center [391, 282] width 12 height 16
click at [430, 284] on span "4%" at bounding box center [428, 281] width 16 height 18
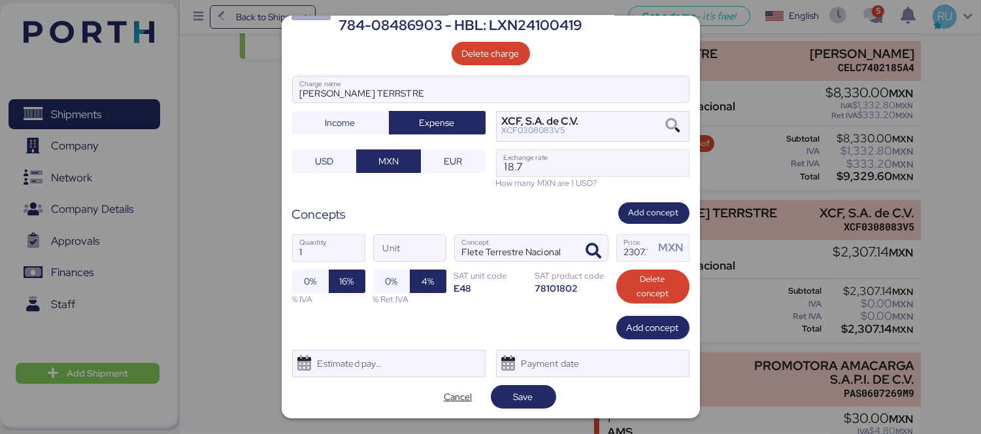
click at [537, 410] on div "Edit charge LOXSON - PASS AUTOMOTIVE / PVG - NLU / MBL: 784-08486903 - HBL: LXN…" at bounding box center [491, 217] width 418 height 403
click at [536, 400] on span "Save" at bounding box center [523, 397] width 44 height 18
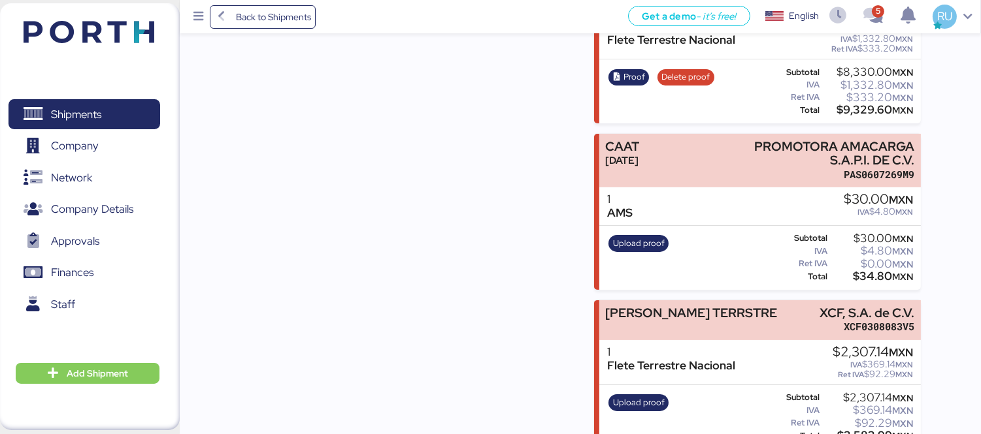
scroll to position [567, 0]
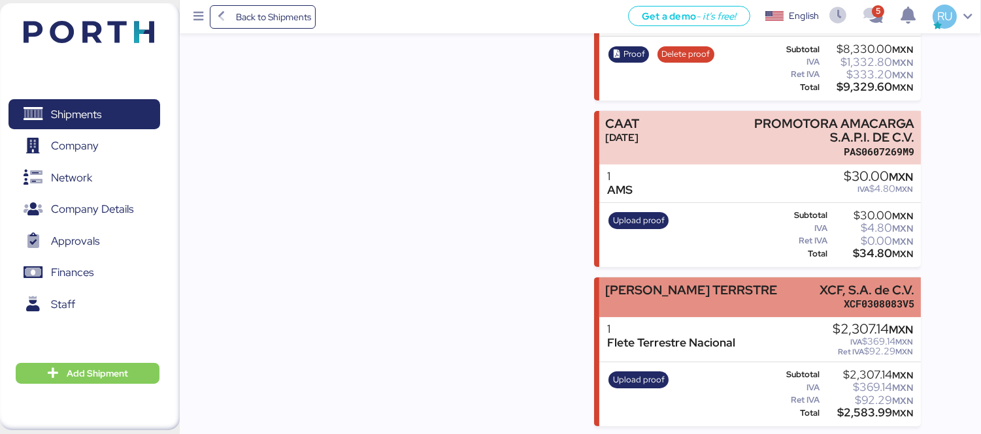
click at [707, 299] on div "[PERSON_NAME] TERRSTRE" at bounding box center [691, 297] width 172 height 27
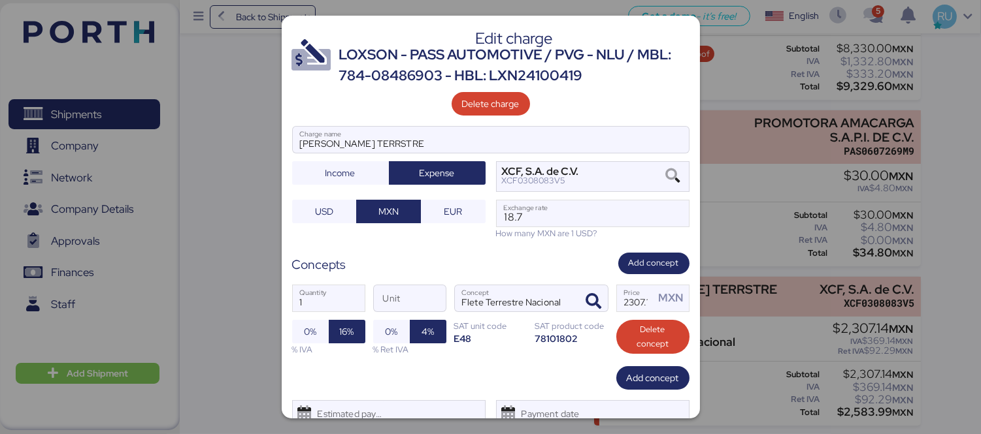
scroll to position [50, 0]
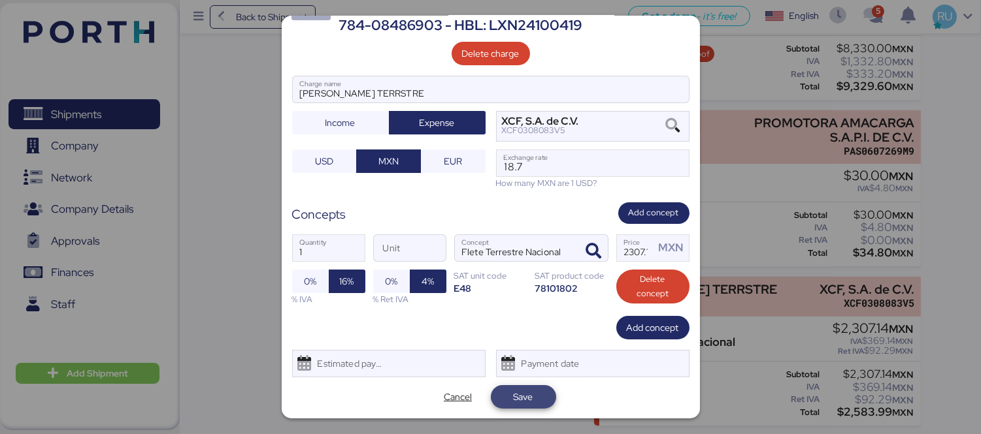
click at [515, 393] on span "Save" at bounding box center [523, 397] width 20 height 16
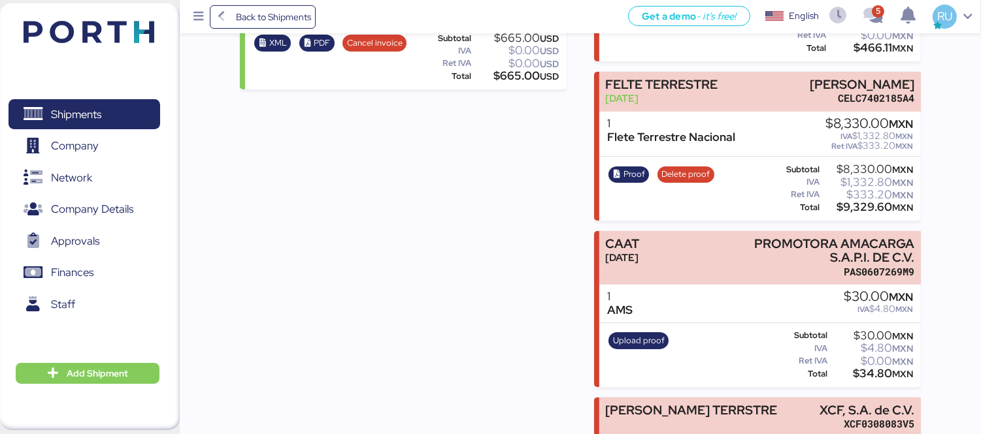
scroll to position [567, 0]
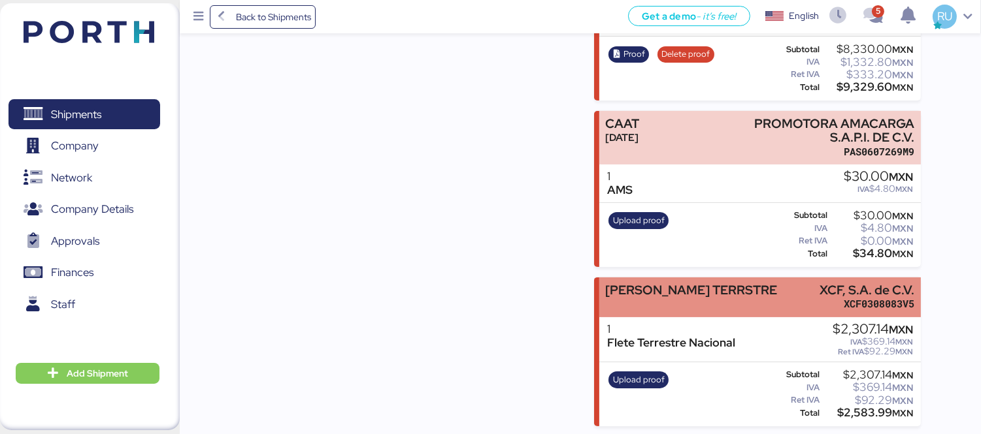
click at [749, 302] on div "[PERSON_NAME] TERRSTRE XCF, S.A. de C.V. XCF0308083V5" at bounding box center [759, 298] width 321 height 40
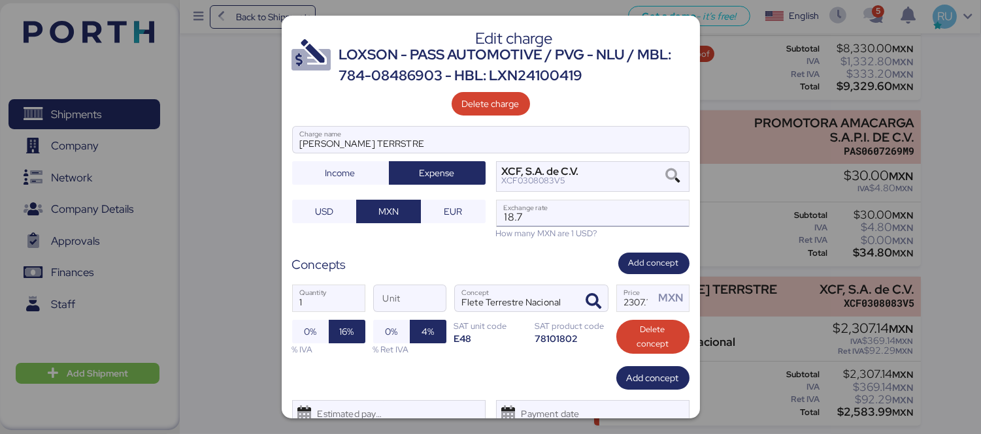
scroll to position [50, 0]
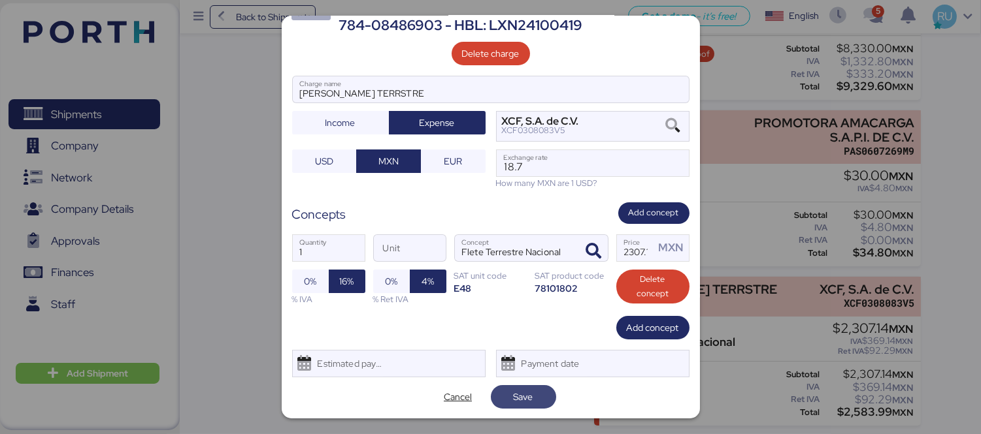
click at [507, 408] on span "Save" at bounding box center [523, 397] width 65 height 24
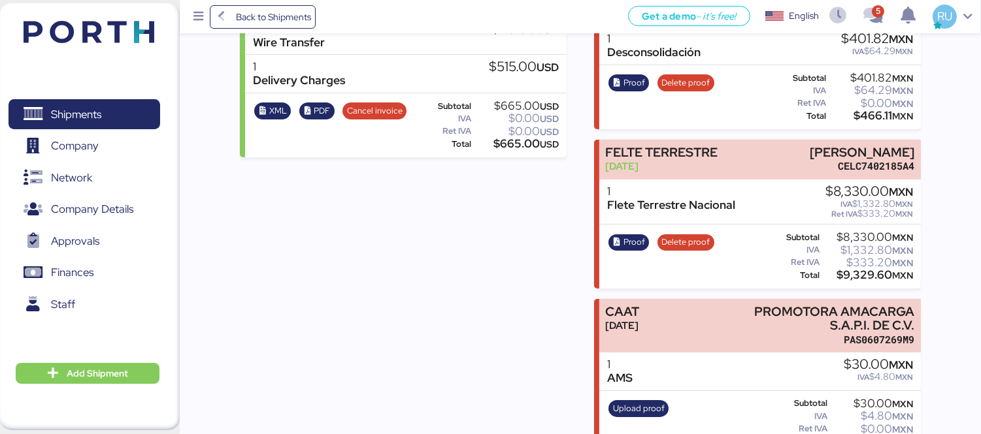
scroll to position [567, 0]
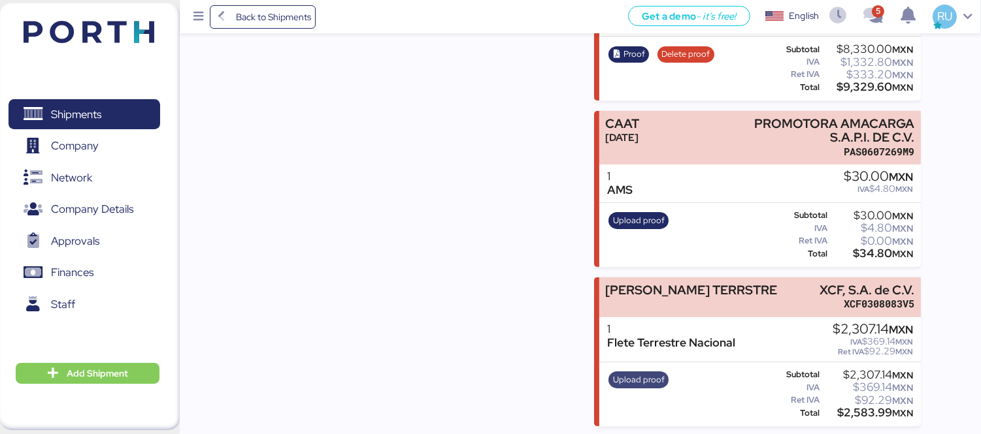
click at [619, 383] on span "Upload proof" at bounding box center [639, 380] width 52 height 14
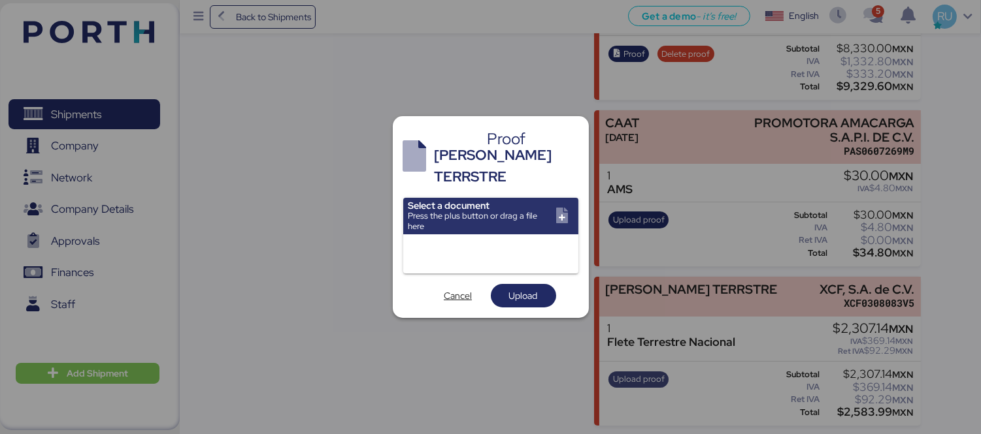
scroll to position [0, 0]
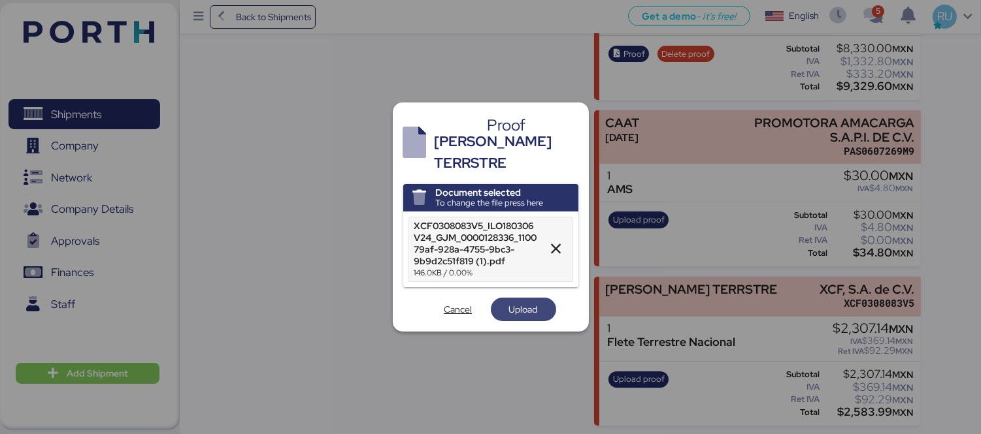
click at [510, 302] on span "Upload" at bounding box center [523, 310] width 29 height 16
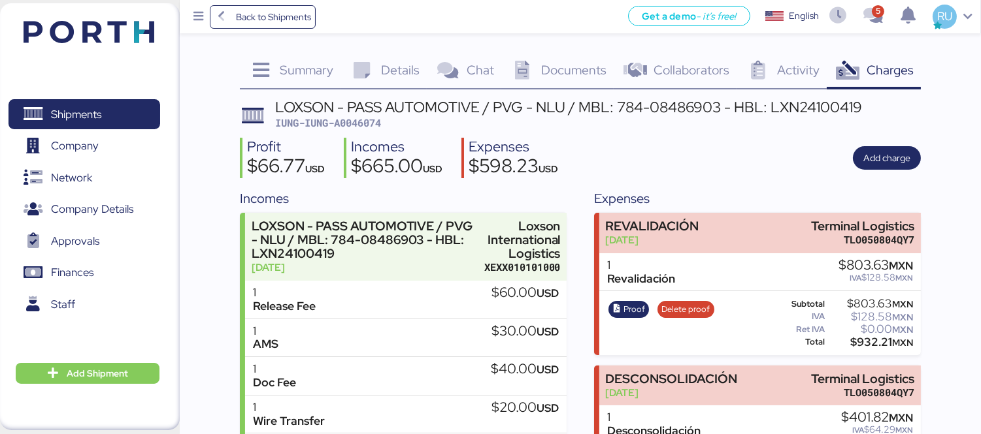
click at [368, 128] on span "IUNG-IUNG-A0046074" at bounding box center [328, 122] width 106 height 13
click at [357, 122] on span "IUNG-IUNG-A0046074" at bounding box center [328, 122] width 106 height 13
copy span "A0046074"
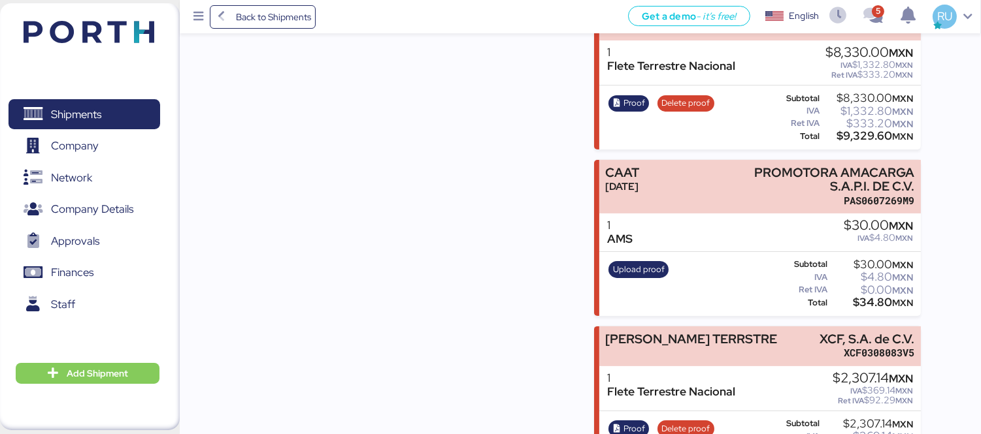
scroll to position [567, 0]
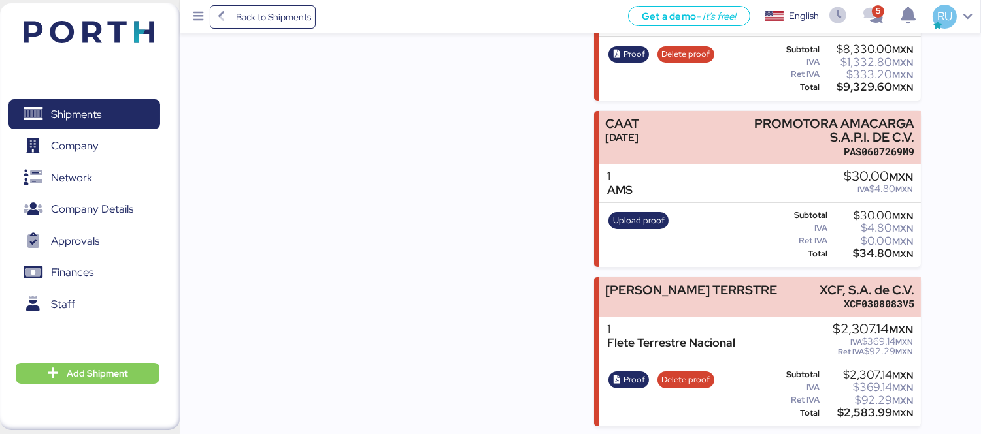
click at [380, 397] on div "Incomes LOXSON - PASS AUTOMOTIVE / PVG - NLU / MBL: 784-08486903 - HBL: LXN2410…" at bounding box center [403, 24] width 327 height 804
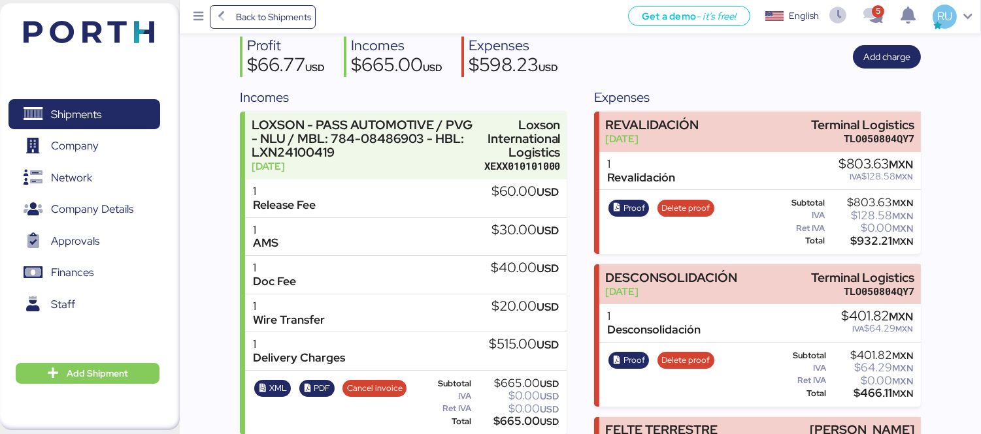
scroll to position [0, 0]
